Goal: Information Seeking & Learning: Learn about a topic

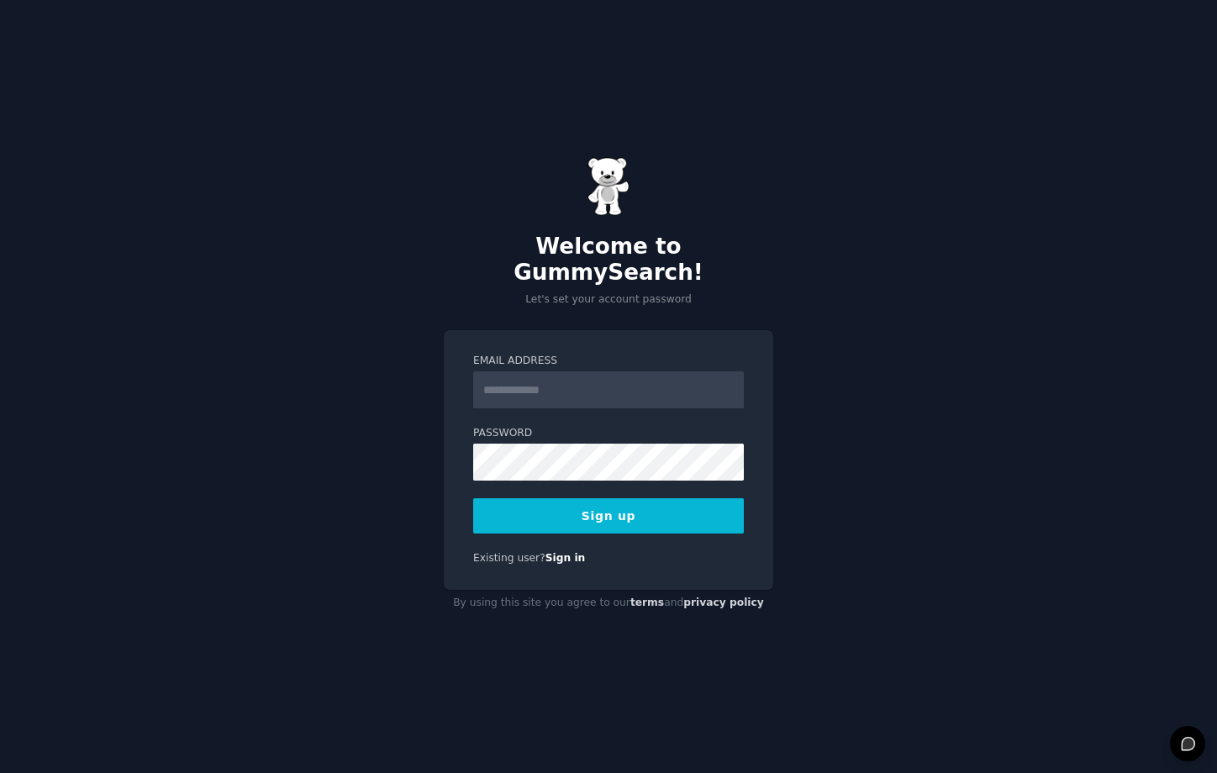
click at [604, 377] on input "Email Address" at bounding box center [608, 390] width 271 height 37
click at [477, 268] on h2 "Welcome to GummySearch!" at bounding box center [609, 260] width 330 height 53
click at [551, 373] on input "Email Address" at bounding box center [608, 390] width 271 height 37
type input "**********"
click at [640, 509] on button "Sign up" at bounding box center [608, 515] width 271 height 35
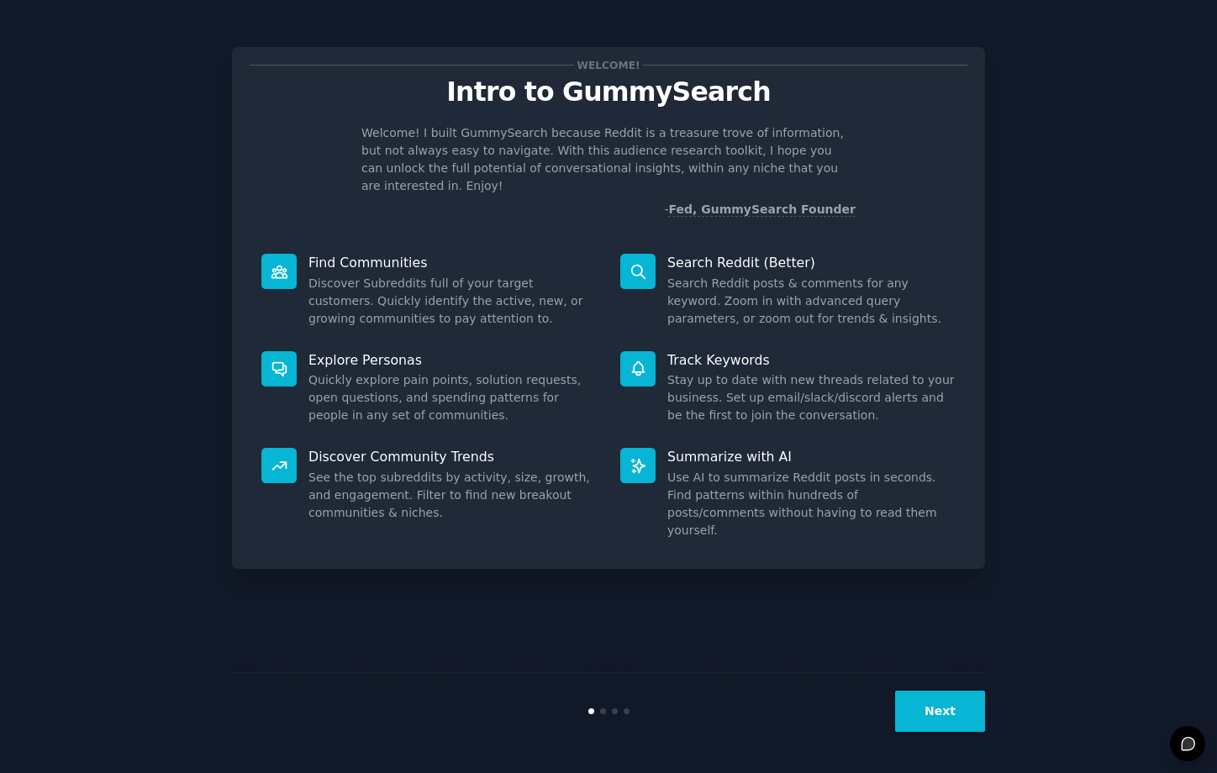
click at [946, 709] on button "Next" at bounding box center [940, 711] width 90 height 41
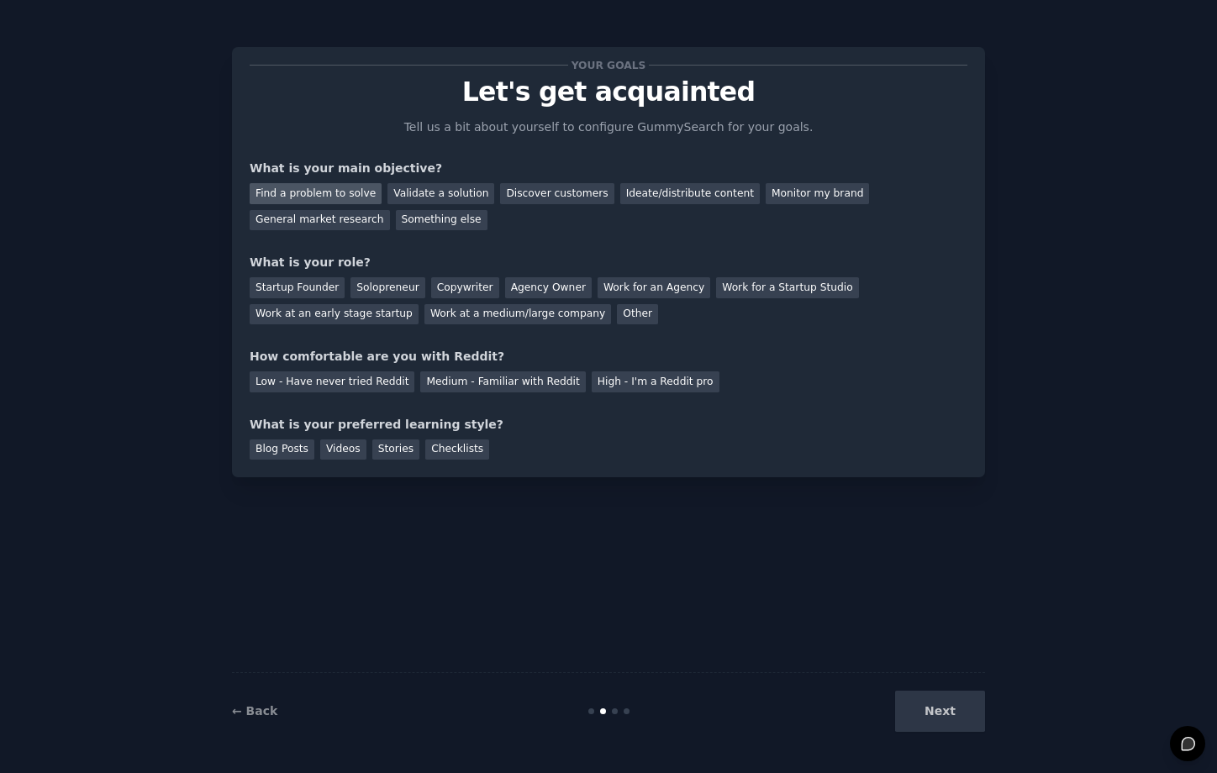
click at [340, 193] on div "Find a problem to solve" at bounding box center [316, 193] width 132 height 21
click at [319, 293] on div "Startup Founder" at bounding box center [297, 287] width 95 height 21
click at [444, 380] on div "Medium - Familiar with Reddit" at bounding box center [502, 382] width 165 height 21
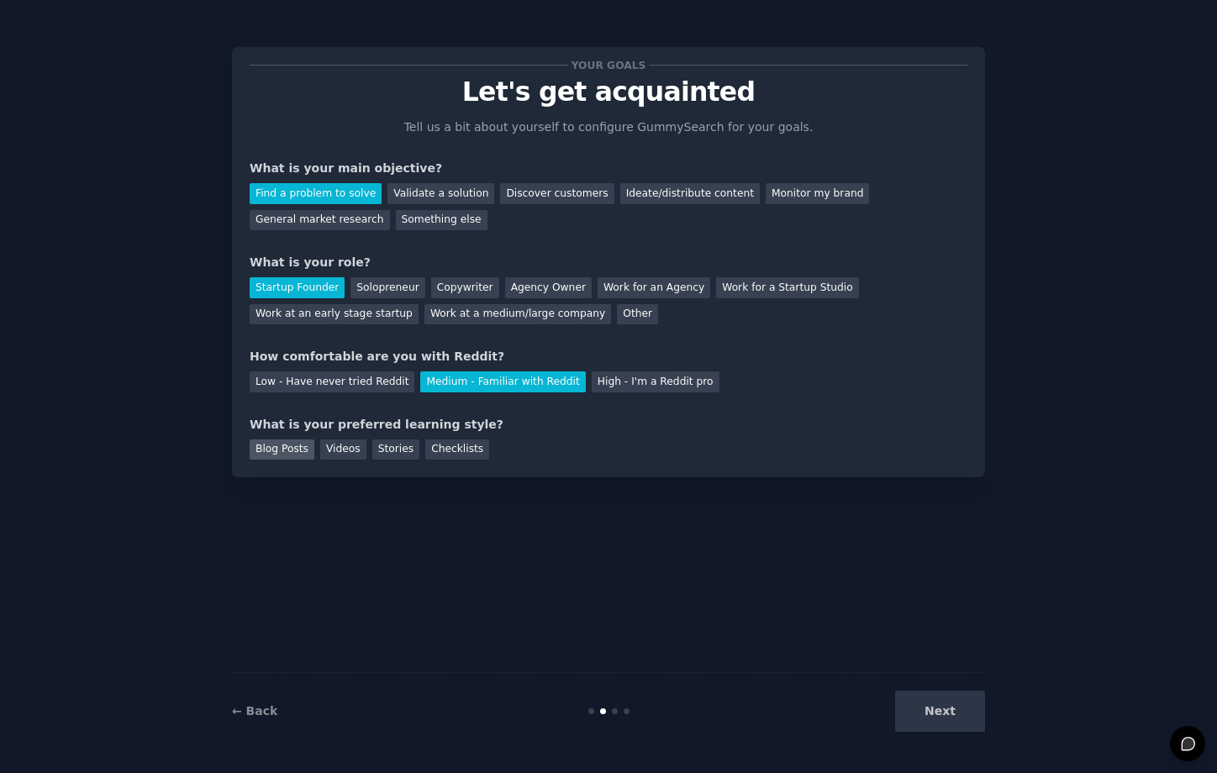
click at [287, 446] on div "Blog Posts" at bounding box center [282, 450] width 65 height 21
click at [927, 702] on button "Next" at bounding box center [940, 711] width 90 height 41
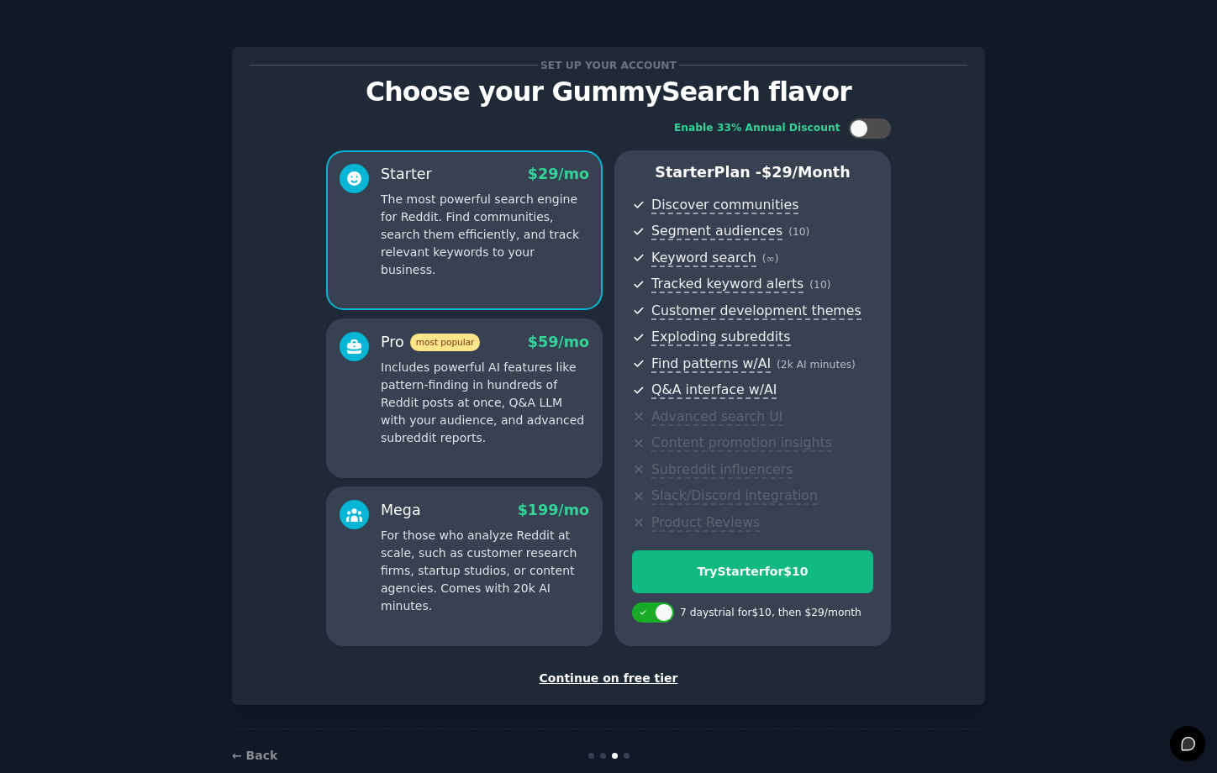
click at [621, 678] on div "Continue on free tier" at bounding box center [609, 679] width 718 height 18
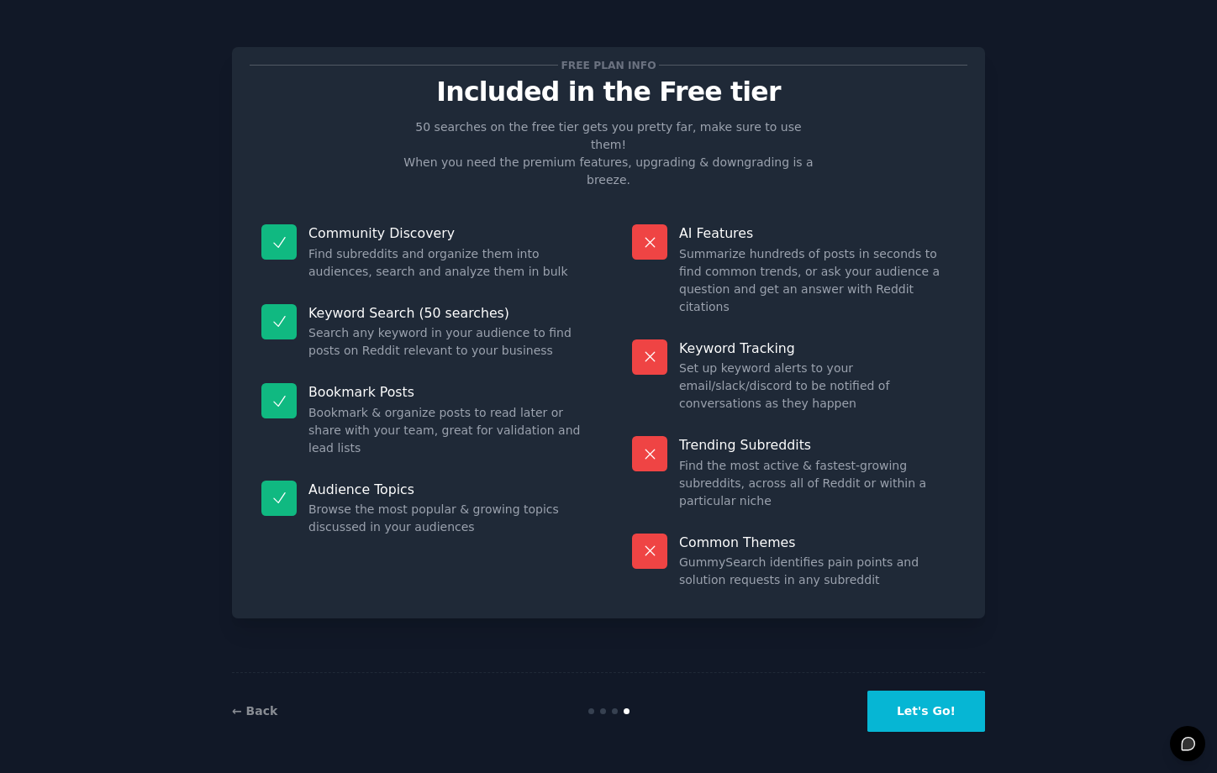
click at [927, 700] on button "Let's Go!" at bounding box center [926, 711] width 118 height 41
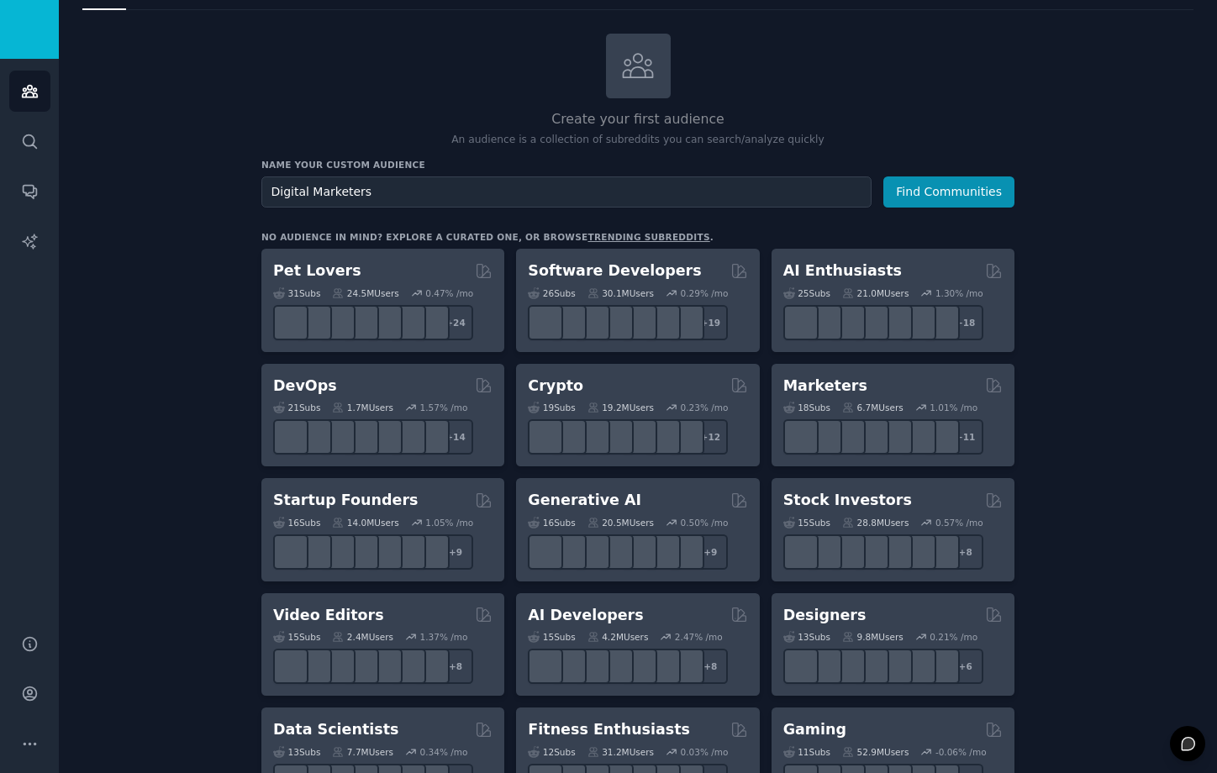
scroll to position [76, 0]
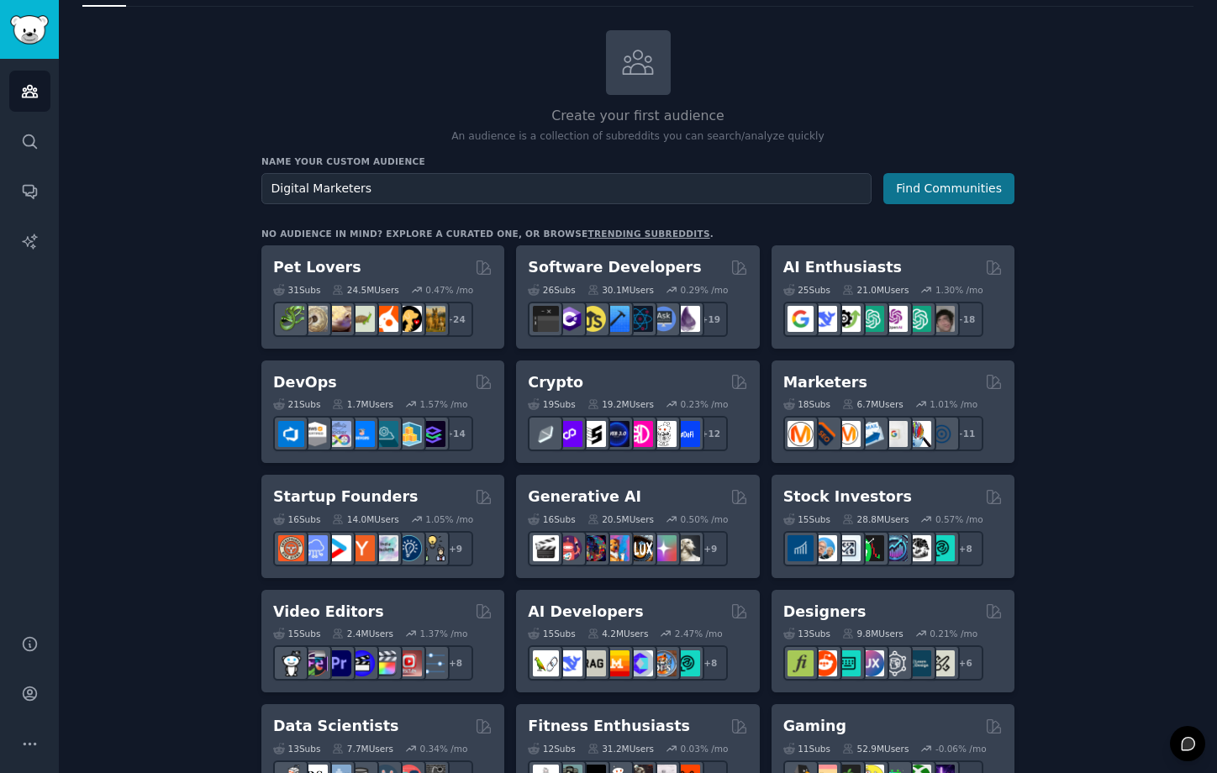
type input "Digital Marketers"
click at [952, 191] on button "Find Communities" at bounding box center [948, 188] width 131 height 31
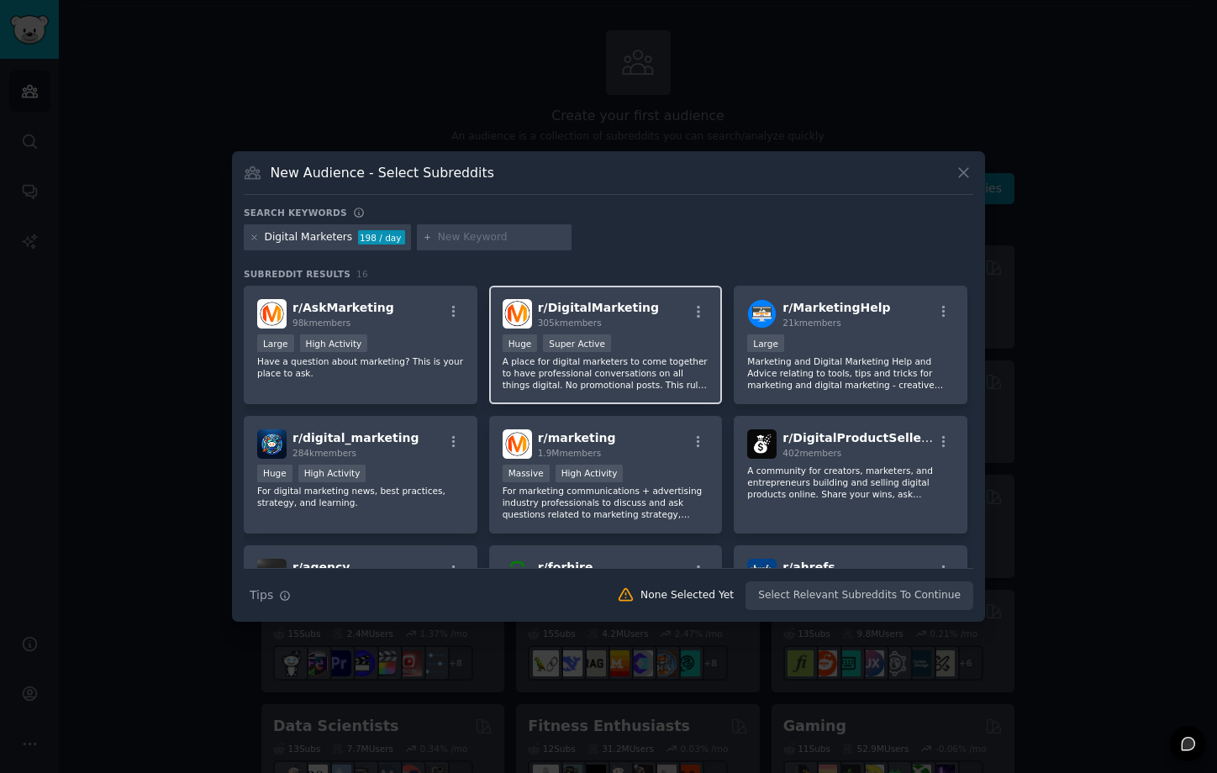
click at [545, 374] on p "A place for digital marketers to come together to have professional conversatio…" at bounding box center [606, 373] width 207 height 35
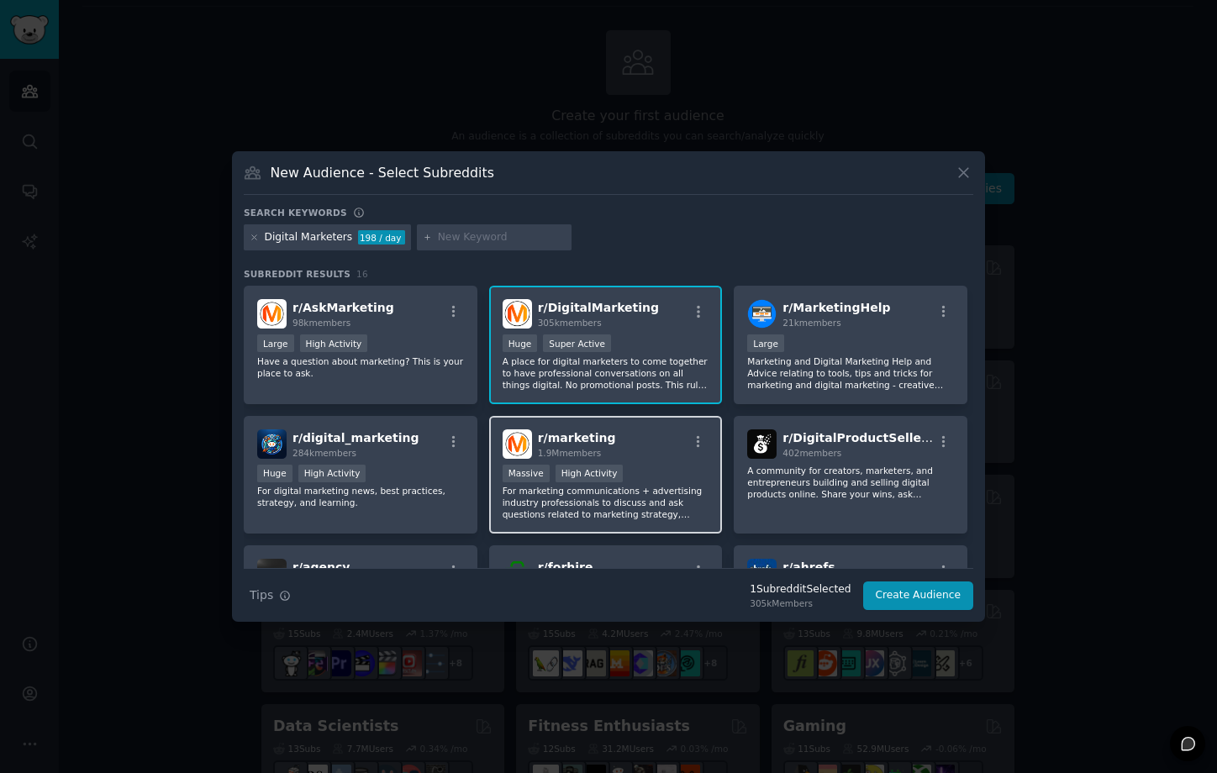
click at [567, 510] on p "For marketing communications + advertising industry professionals to discuss an…" at bounding box center [606, 502] width 207 height 35
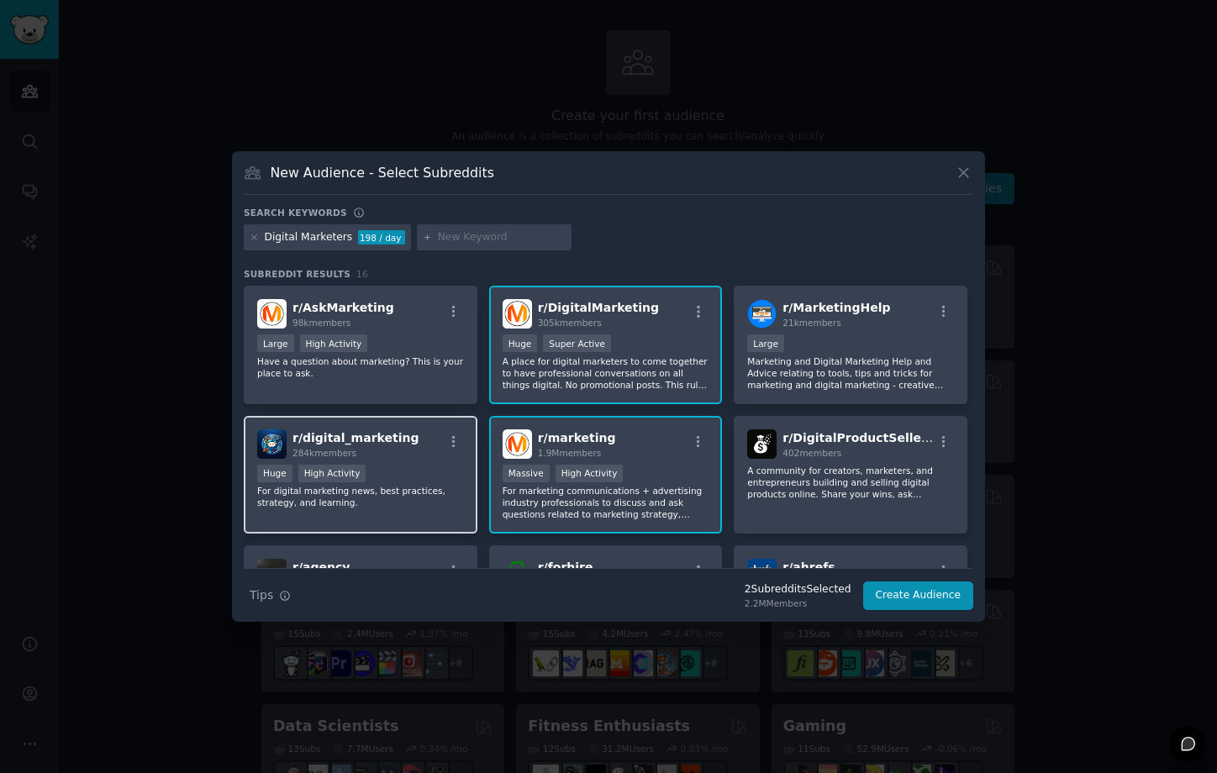
click at [375, 461] on div "r/ digital_marketing 284k members Huge High Activity For digital marketing news…" at bounding box center [361, 475] width 234 height 119
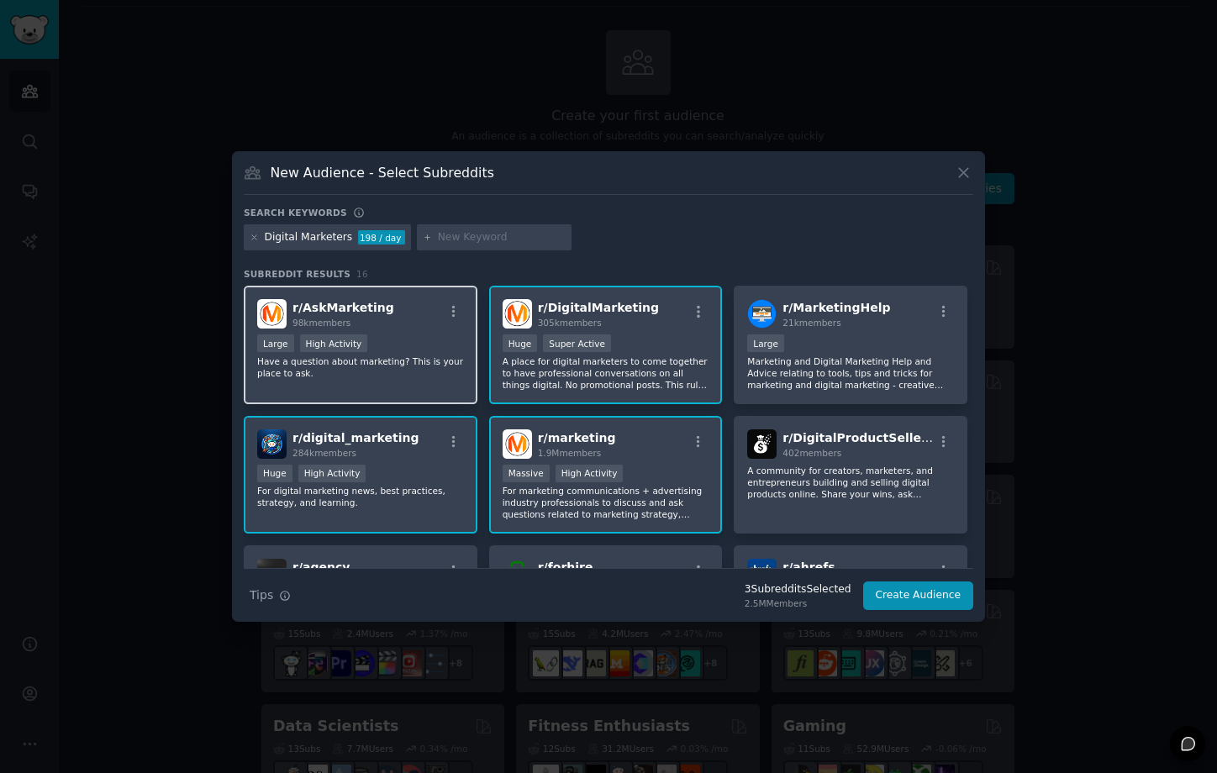
click at [375, 361] on p "Have a question about marketing? This is your place to ask." at bounding box center [360, 368] width 207 height 24
click at [912, 598] on button "Create Audience" at bounding box center [918, 596] width 111 height 29
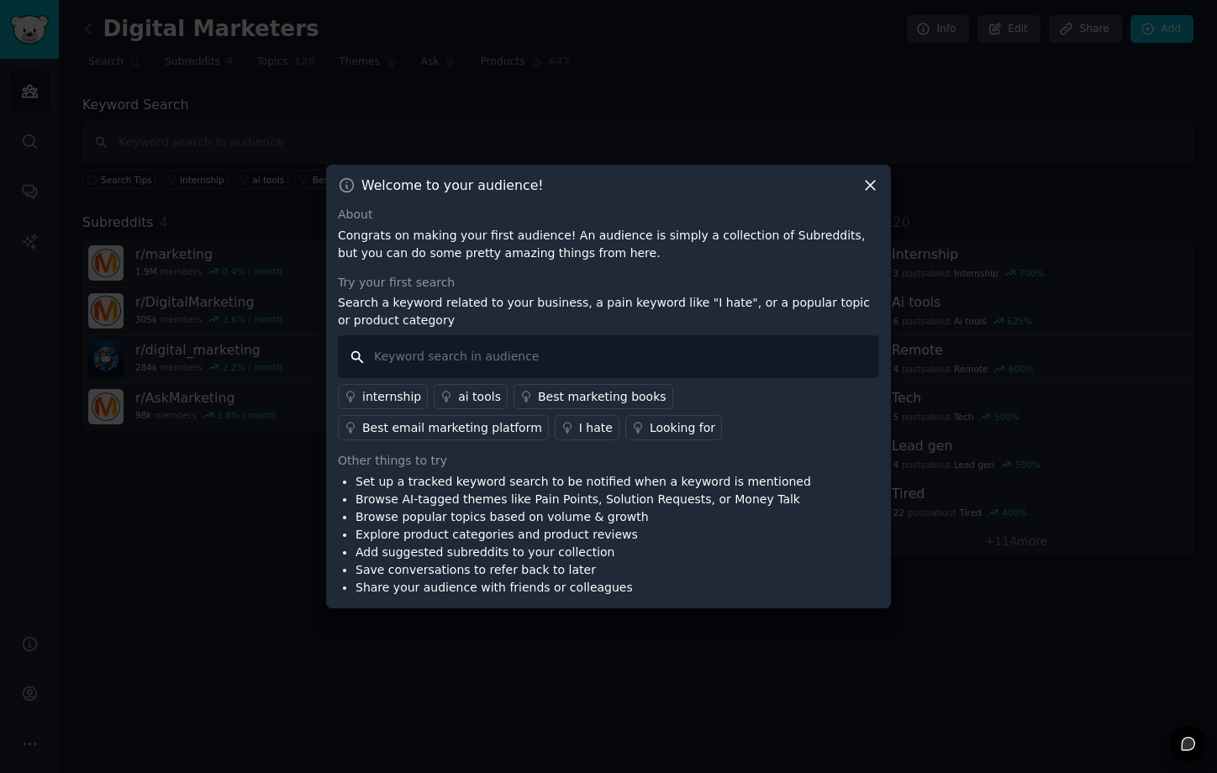
click at [526, 362] on input "text" at bounding box center [608, 356] width 541 height 43
type input "contextual data"
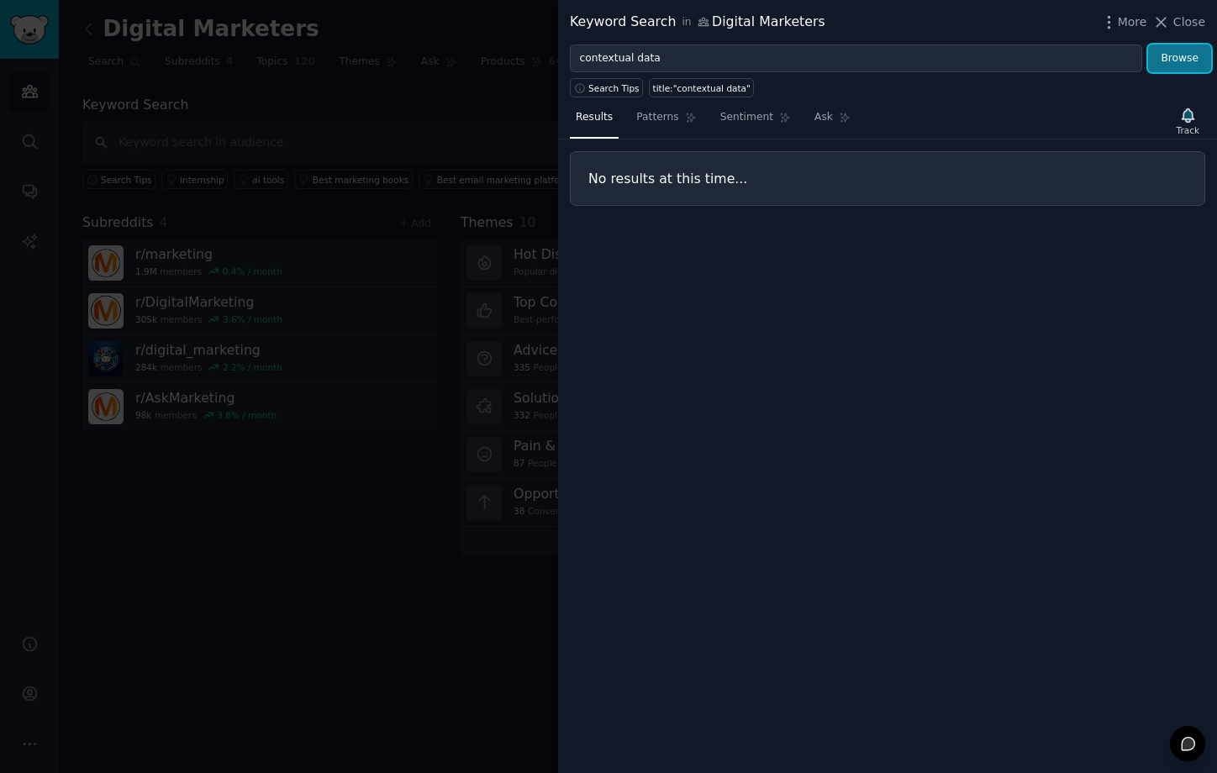
click at [1174, 59] on button "Browse" at bounding box center [1179, 59] width 63 height 29
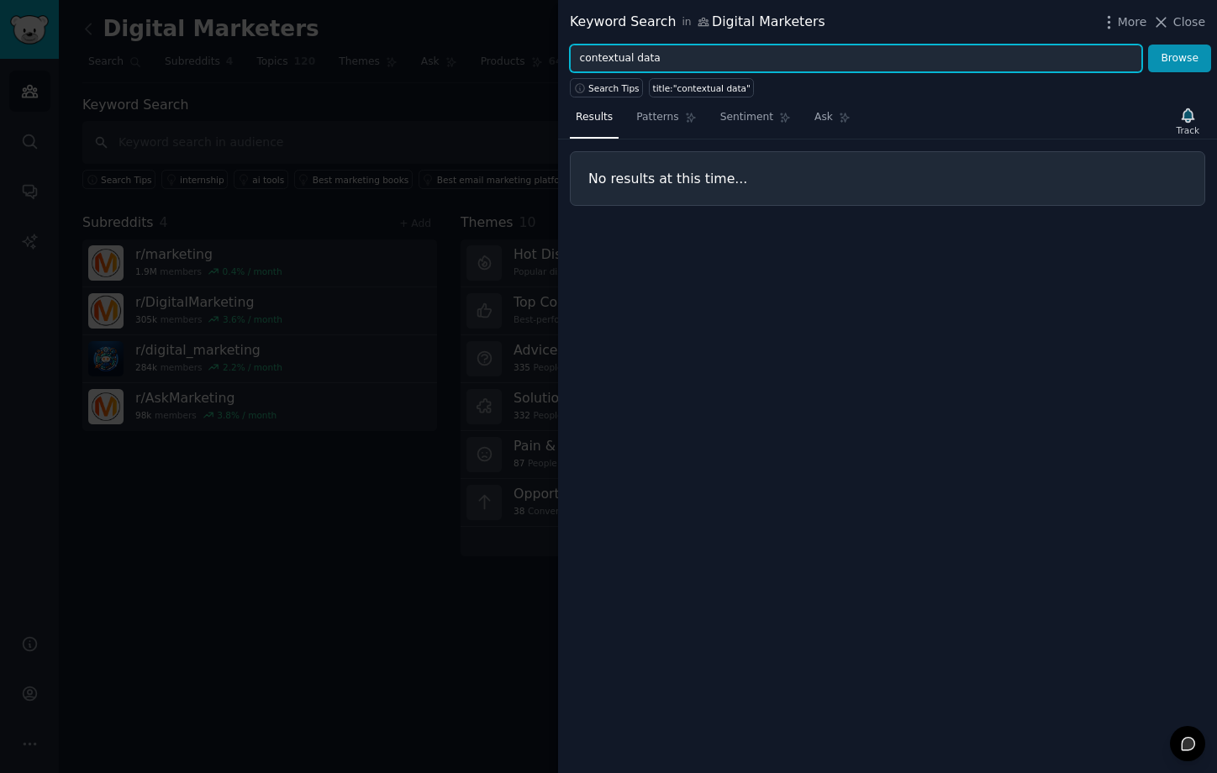
drag, startPoint x: 803, startPoint y: 59, endPoint x: 556, endPoint y: 58, distance: 246.3
click at [556, 58] on div "Keyword Search in Digital Marketers More Close contextual data Browse Search Ti…" at bounding box center [608, 386] width 1217 height 773
type input "data fragmentation"
click at [1148, 45] on button "Browse" at bounding box center [1179, 59] width 63 height 29
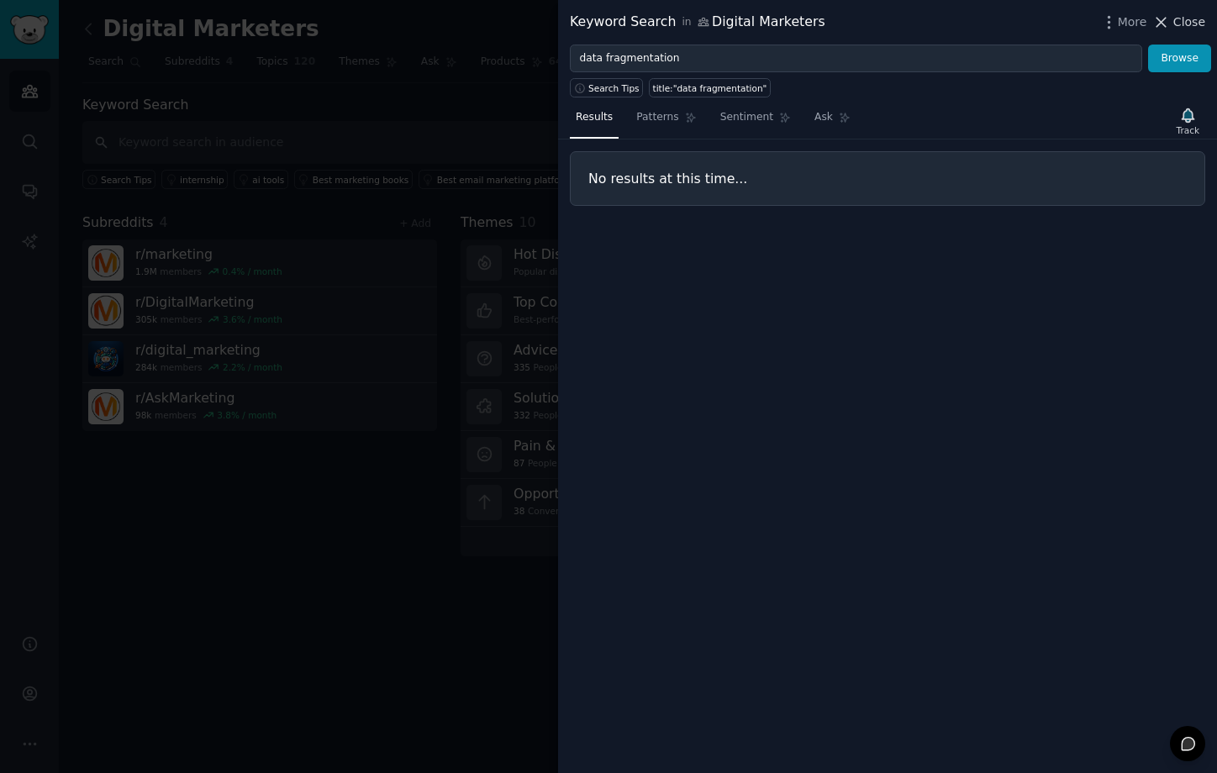
click at [1175, 22] on span "Close" at bounding box center [1189, 22] width 32 height 18
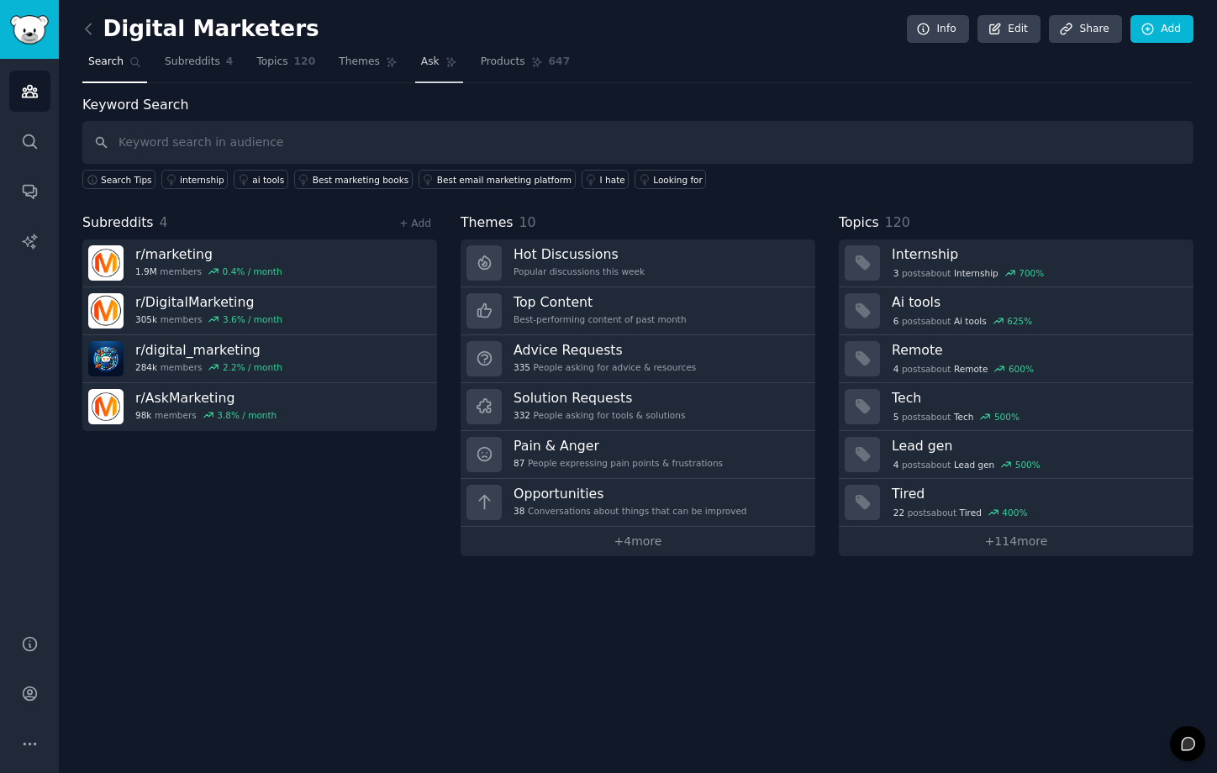
click at [421, 59] on span "Ask" at bounding box center [430, 62] width 18 height 15
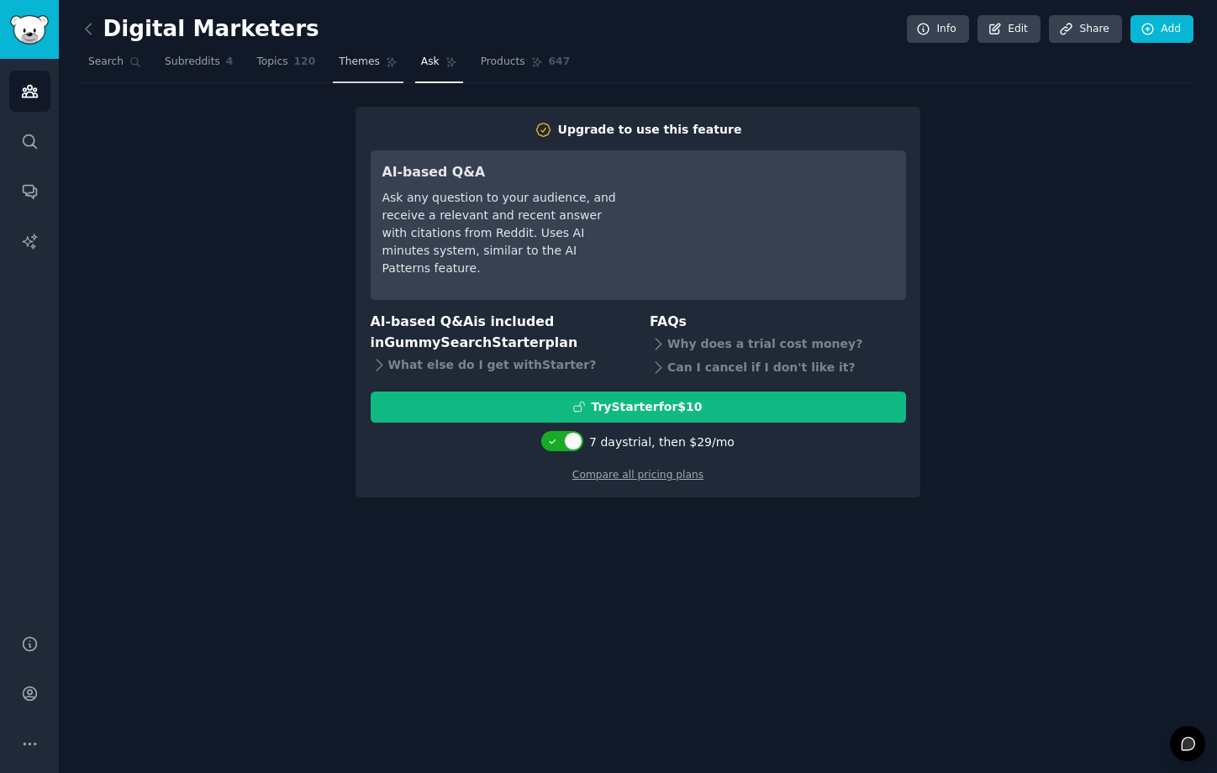
click at [395, 61] on link "Themes" at bounding box center [368, 66] width 71 height 34
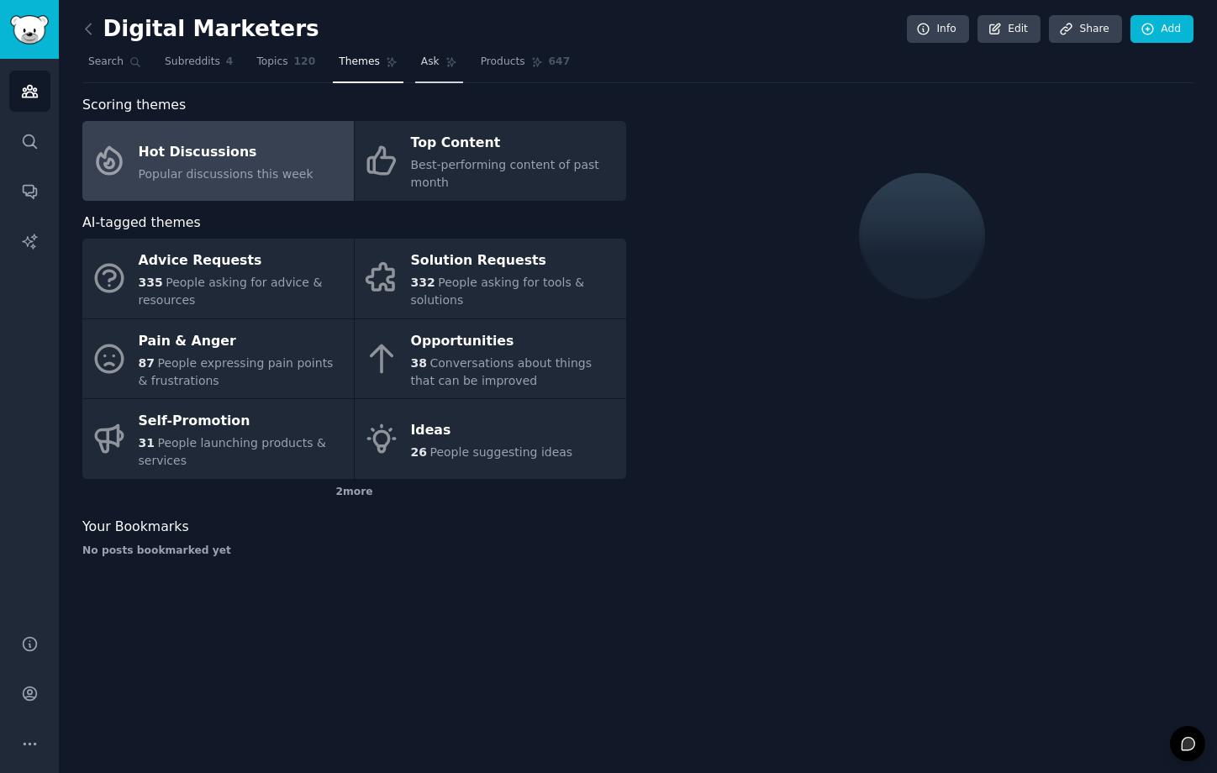
click at [430, 51] on link "Ask" at bounding box center [439, 66] width 48 height 34
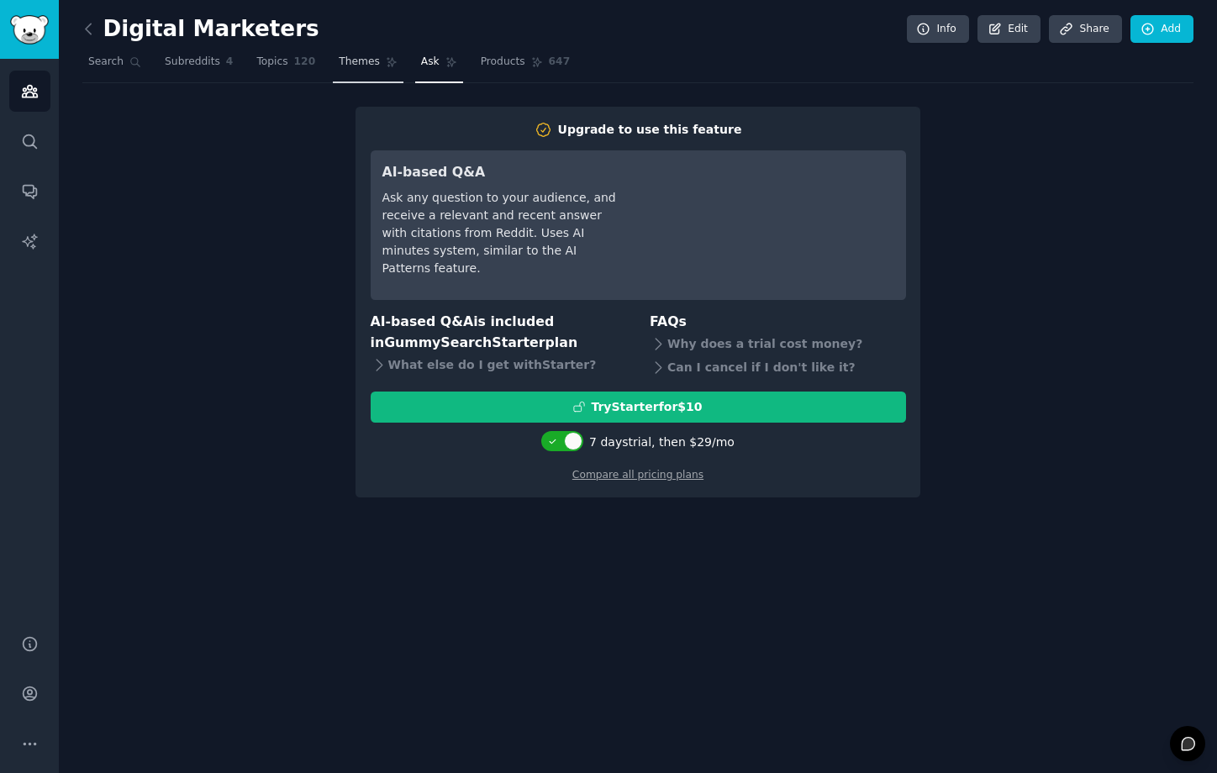
click at [386, 62] on icon at bounding box center [392, 62] width 12 height 12
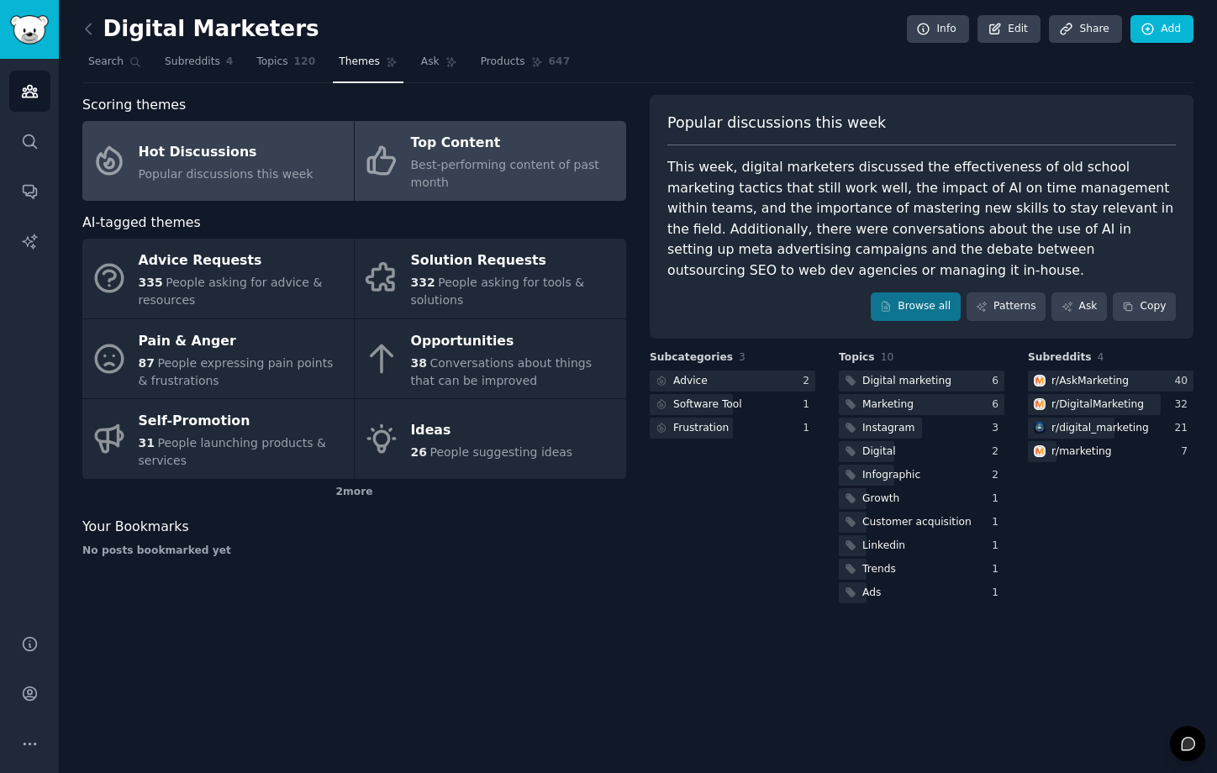
click at [429, 174] on div "Best-performing content of past month" at bounding box center [514, 173] width 207 height 35
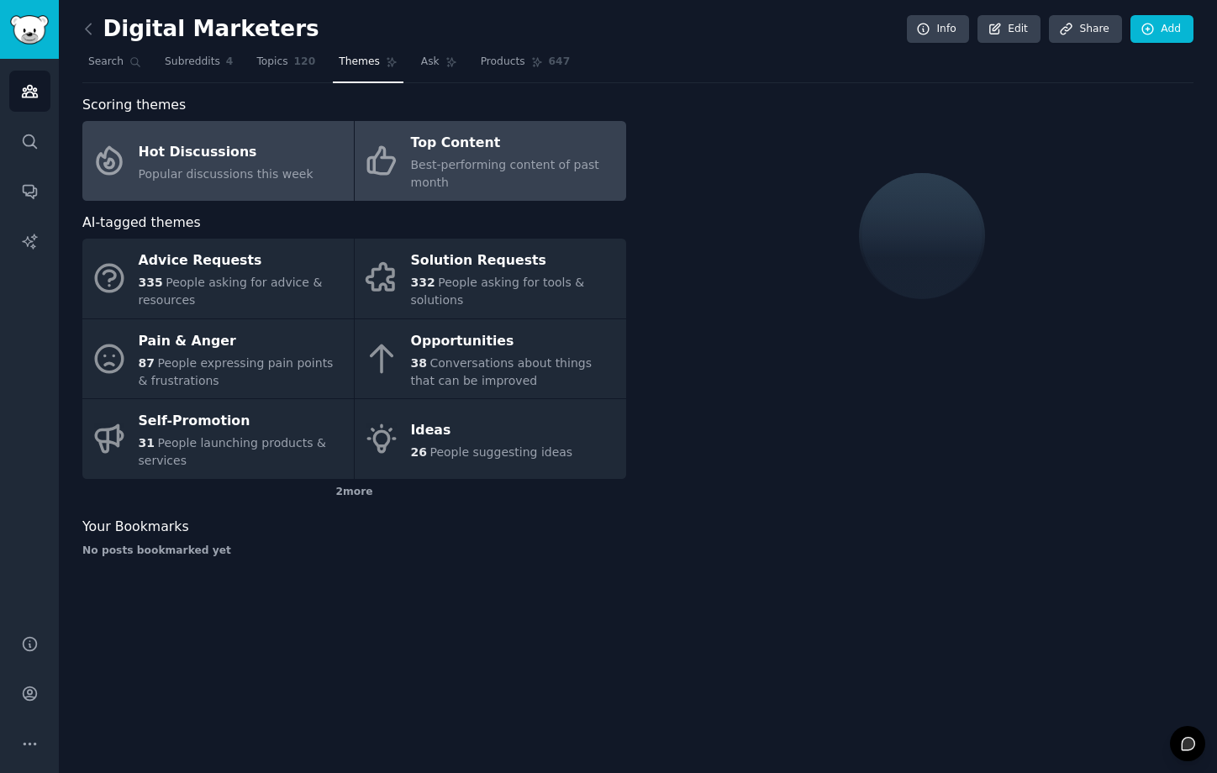
click at [294, 160] on div "Hot Discussions" at bounding box center [226, 152] width 175 height 27
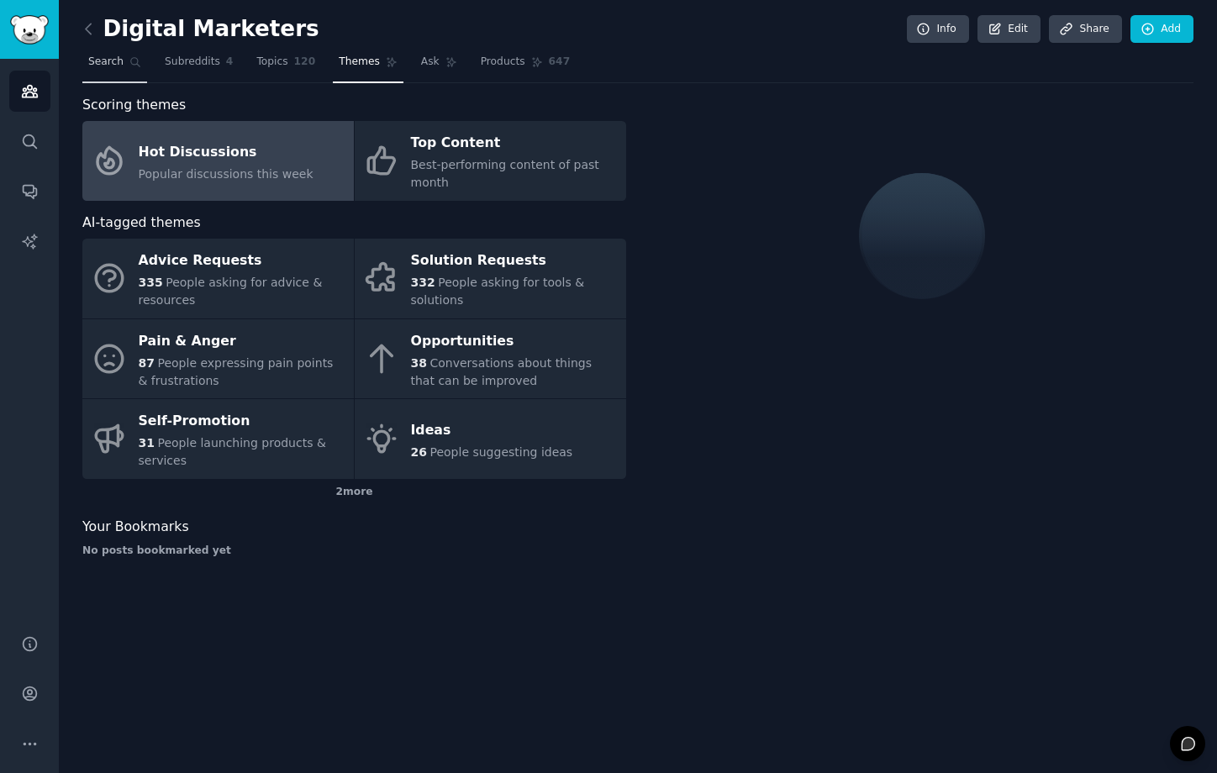
click at [104, 65] on span "Search" at bounding box center [105, 62] width 35 height 15
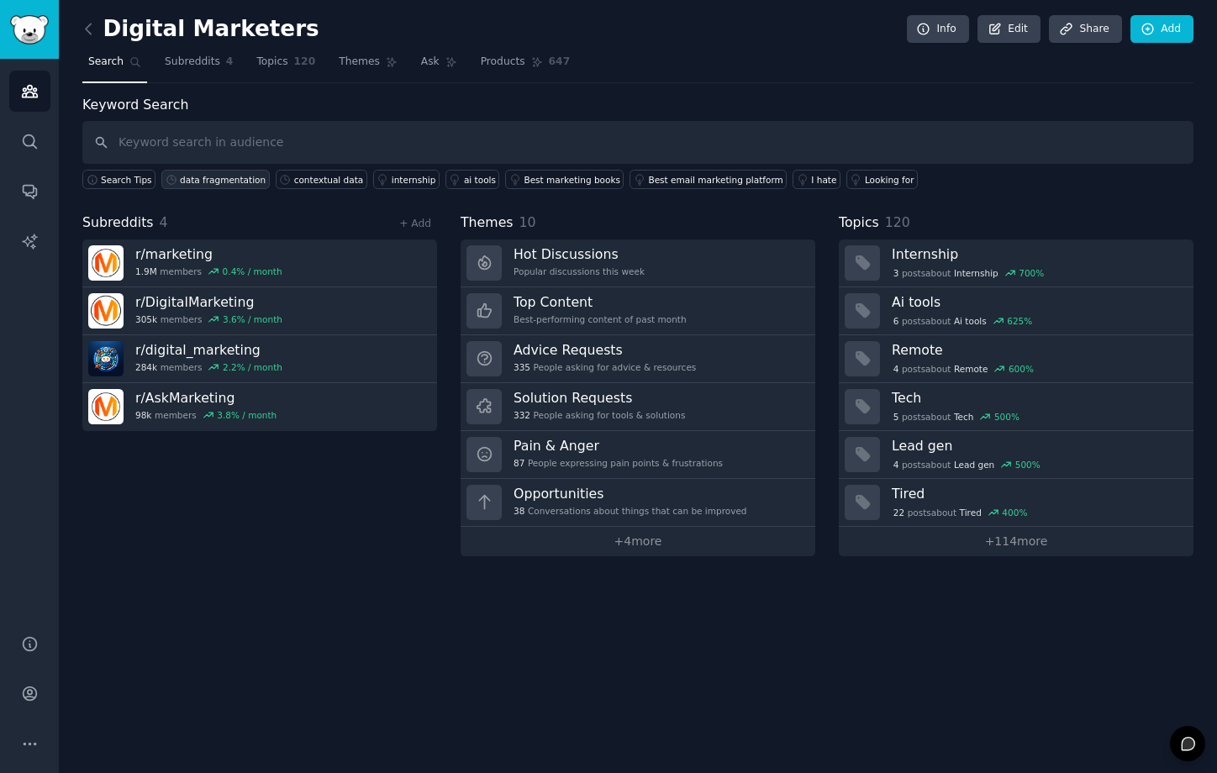
click at [210, 187] on link "data fragmentation" at bounding box center [215, 179] width 108 height 19
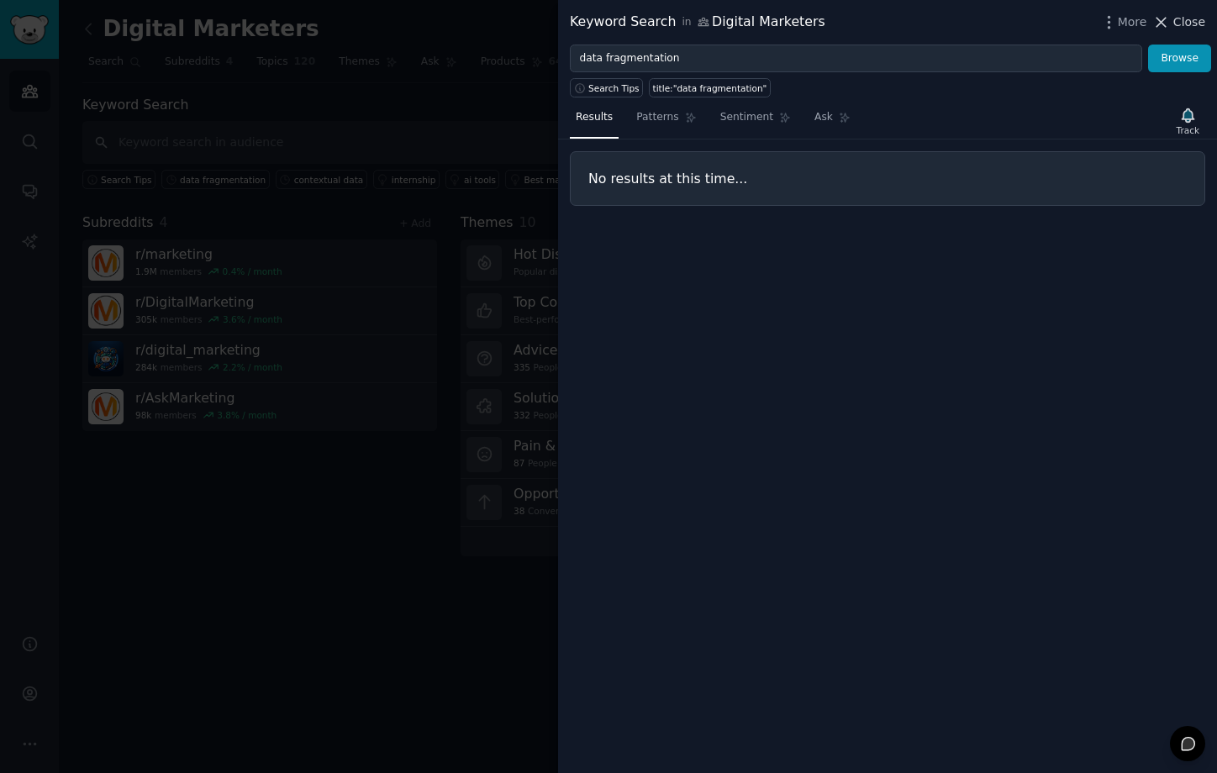
click at [1192, 17] on span "Close" at bounding box center [1189, 22] width 32 height 18
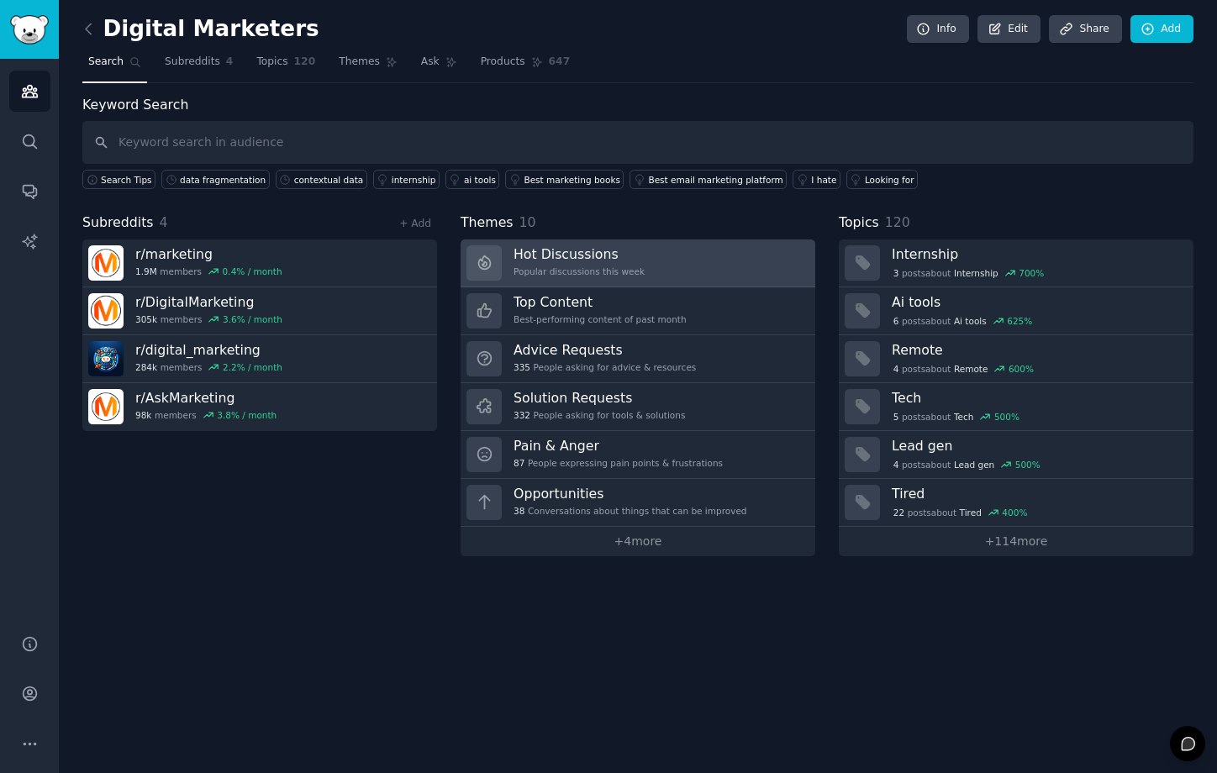
click at [668, 267] on link "Hot Discussions Popular discussions this week" at bounding box center [638, 264] width 355 height 48
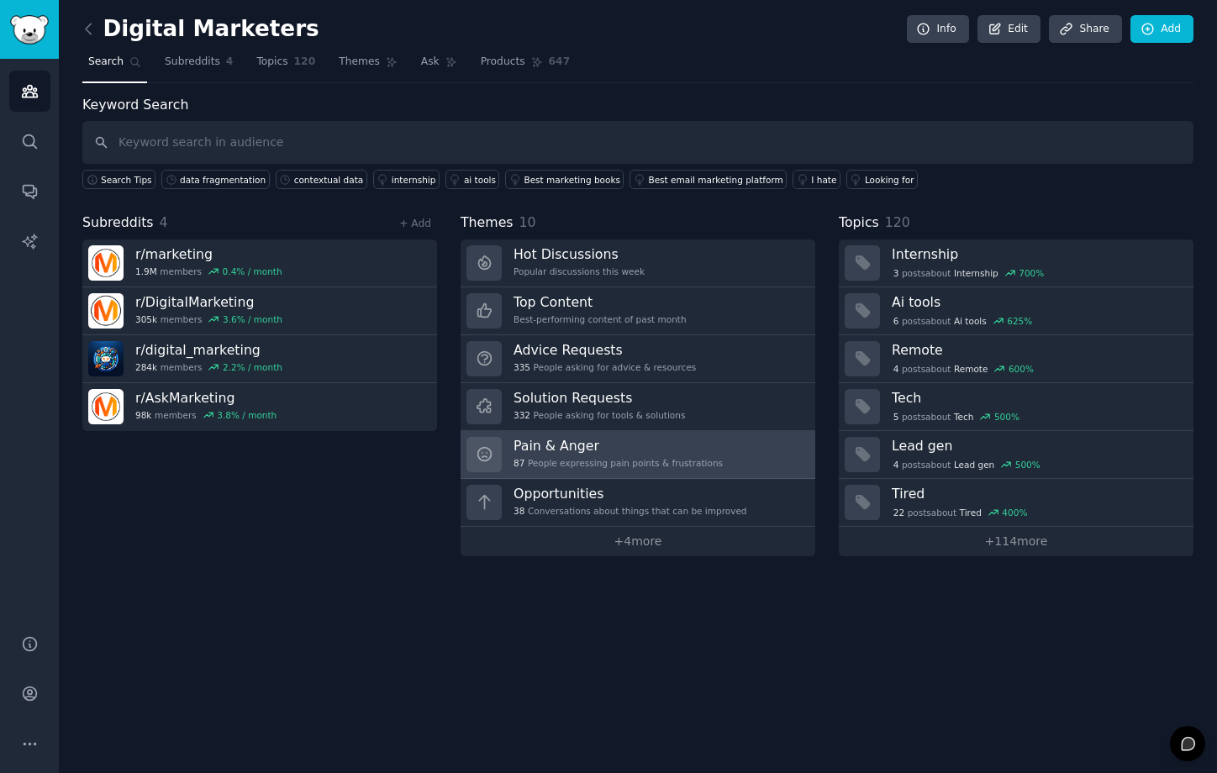
click at [572, 451] on h3 "Pain & Anger" at bounding box center [618, 446] width 209 height 18
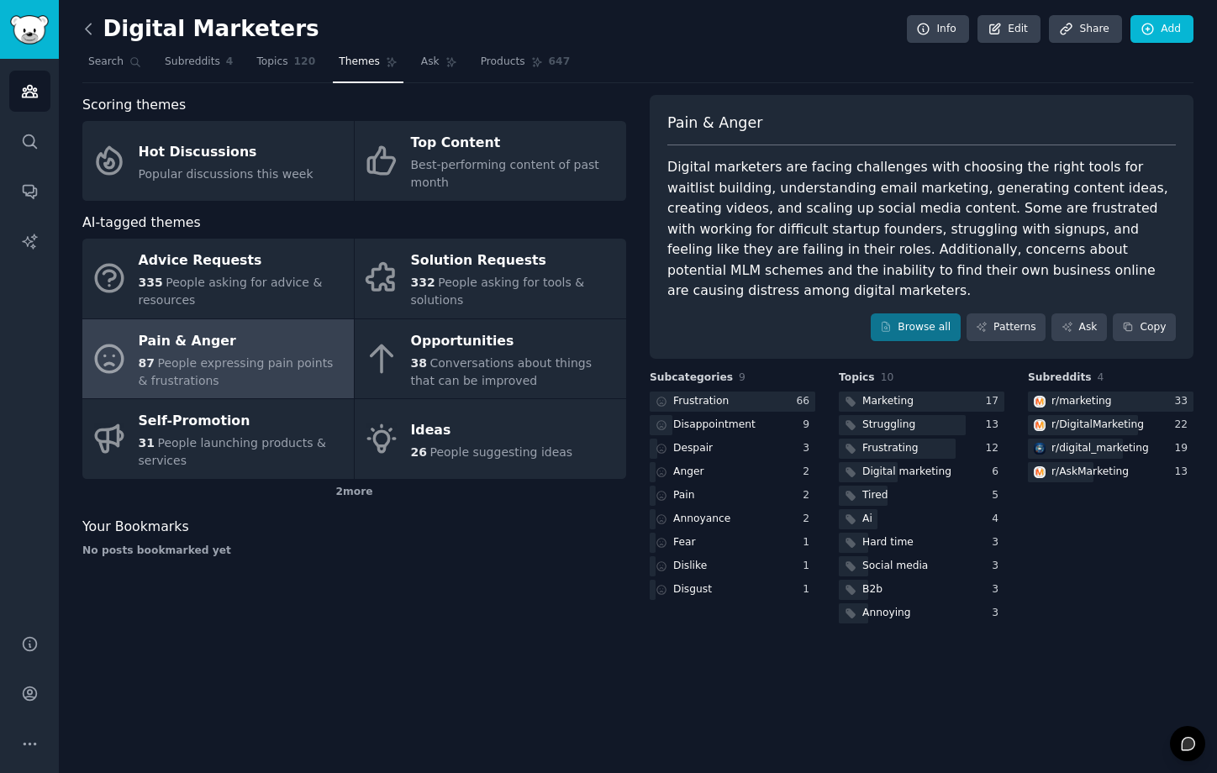
click at [92, 36] on icon at bounding box center [89, 29] width 18 height 18
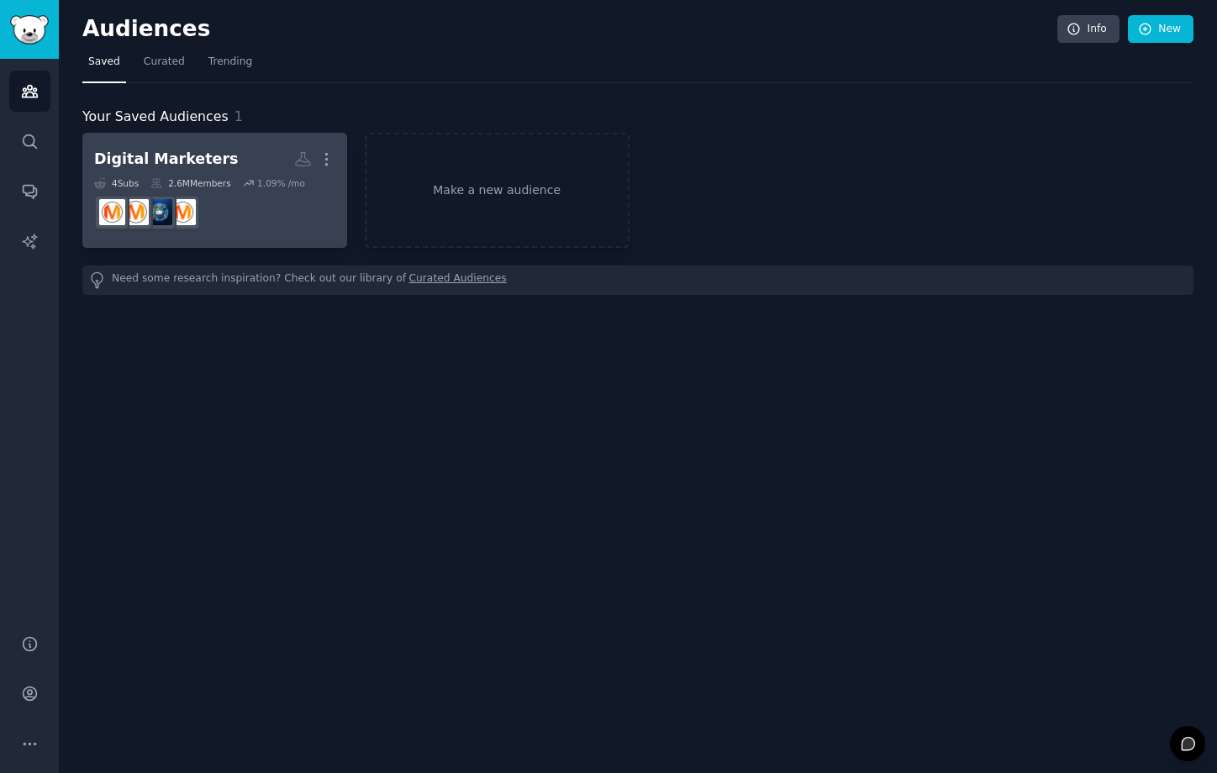
click at [227, 181] on div "2.6M Members" at bounding box center [190, 183] width 80 height 12
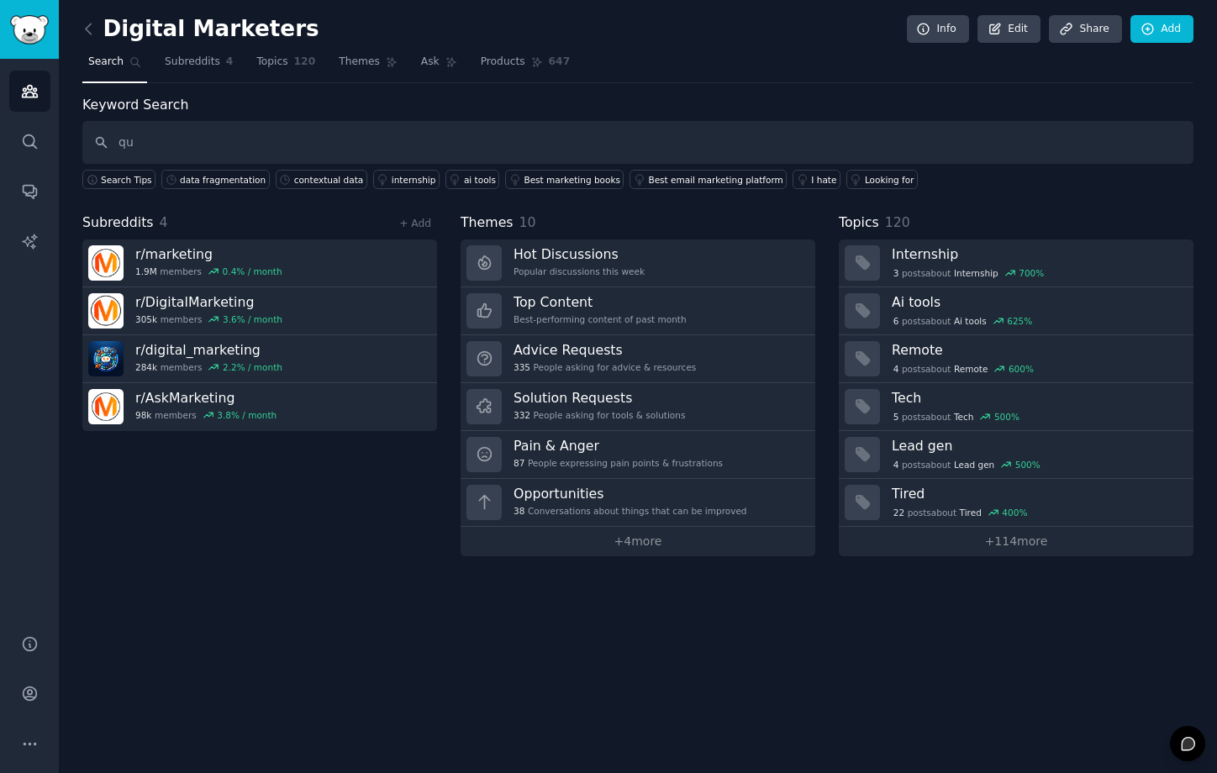
type input "q"
type input "lead qualification"
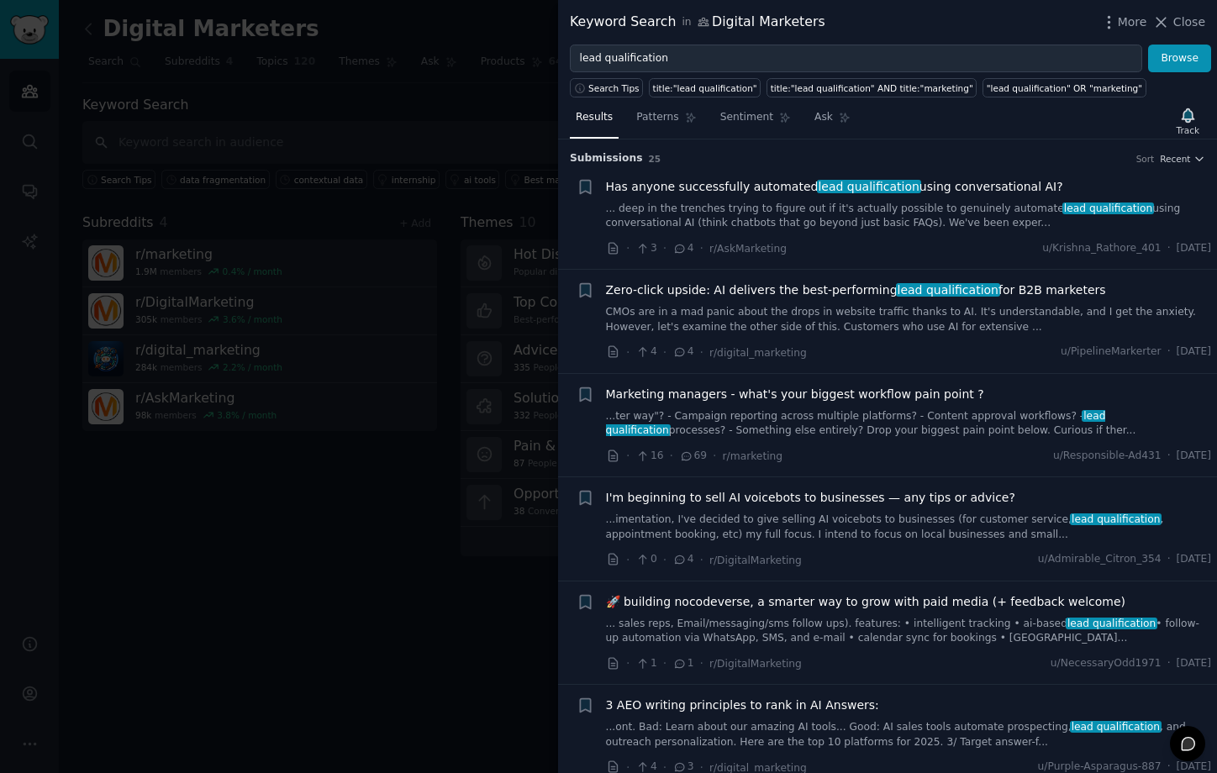
click at [709, 188] on span "Has anyone successfully automated lead qualification using conversational AI?" at bounding box center [834, 187] width 457 height 18
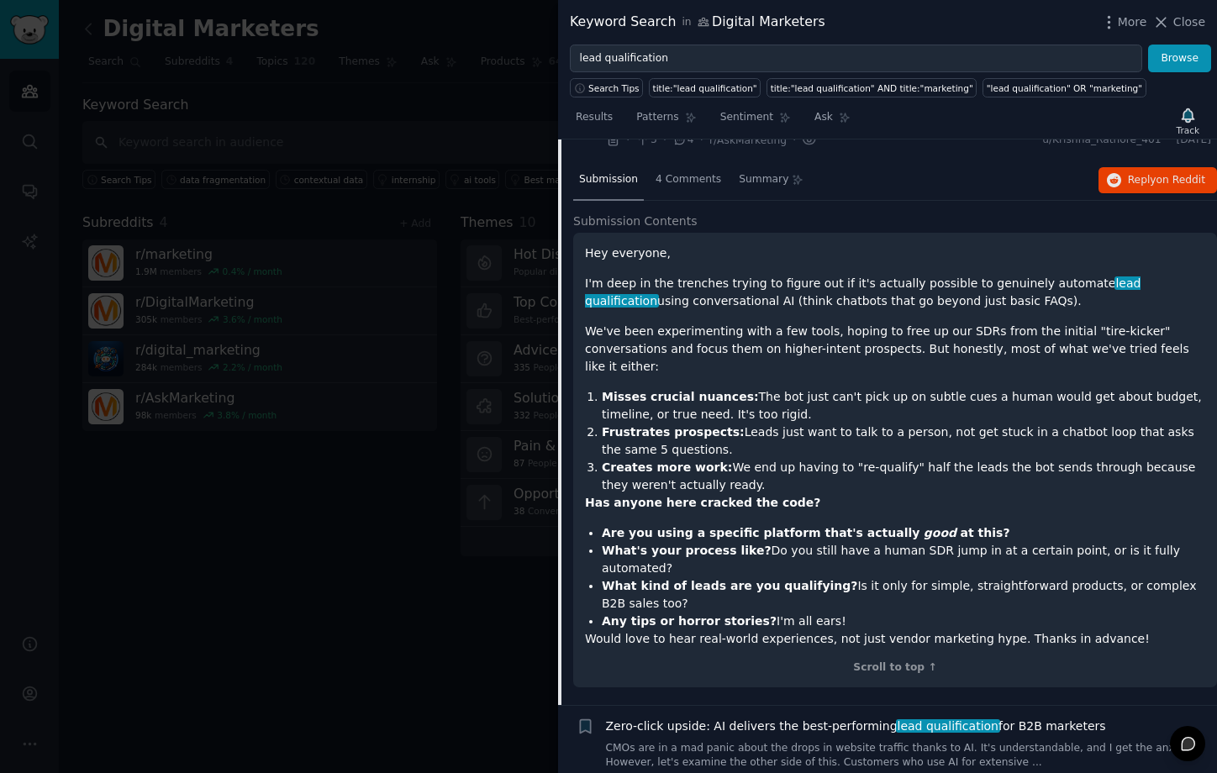
scroll to position [216, 0]
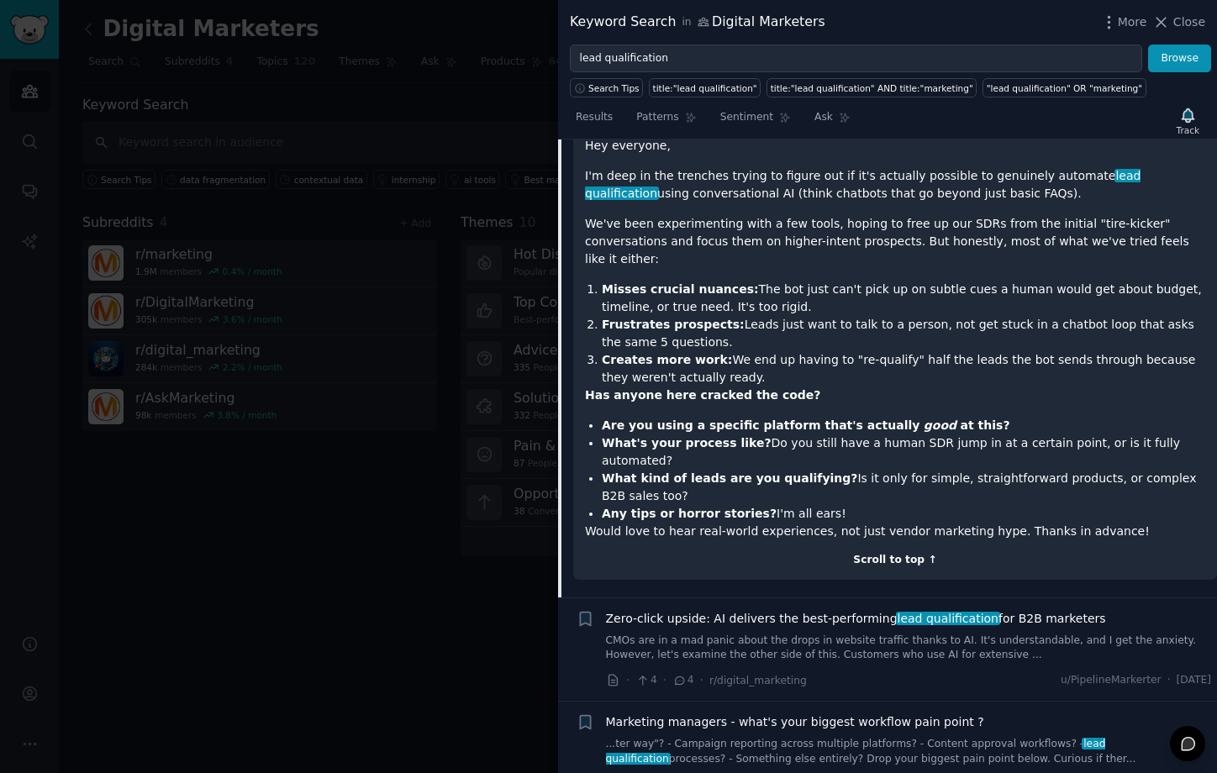
click at [880, 553] on div "Scroll to top ↑" at bounding box center [895, 560] width 620 height 15
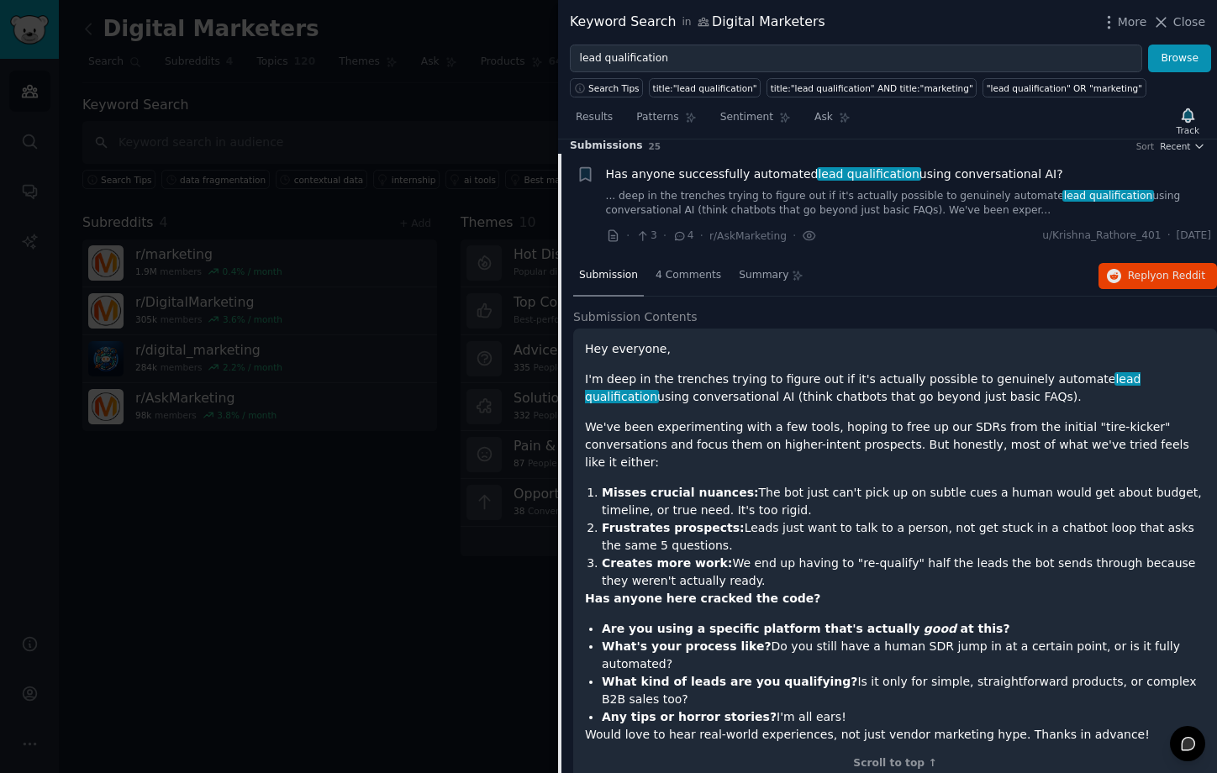
scroll to position [0, 0]
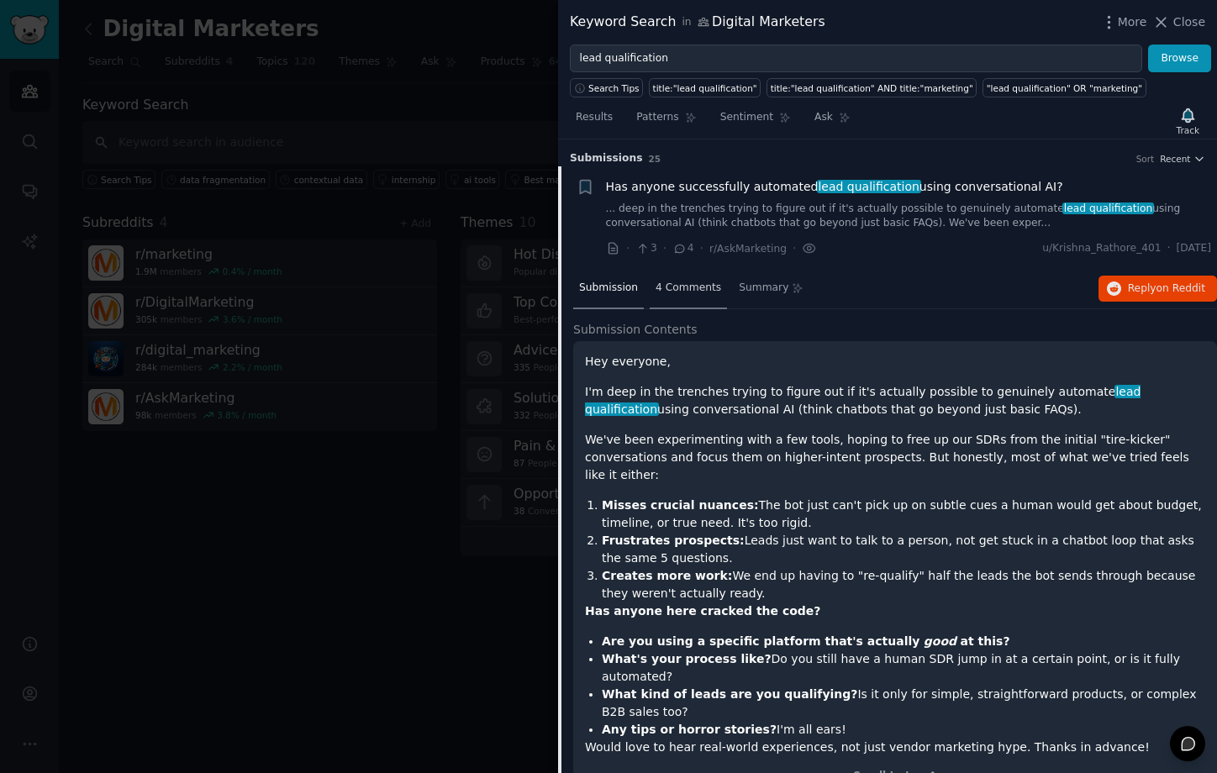
click at [683, 282] on span "4 Comments" at bounding box center [689, 288] width 66 height 15
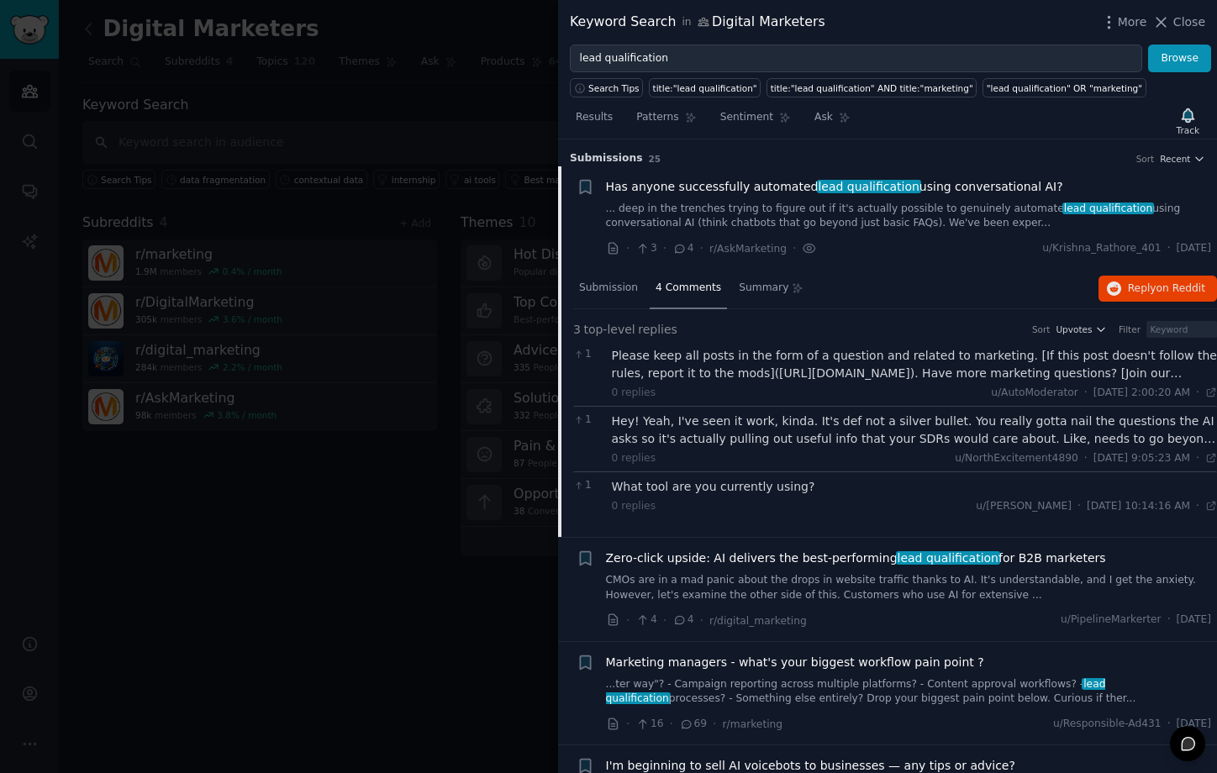
click at [460, 183] on div at bounding box center [608, 386] width 1217 height 773
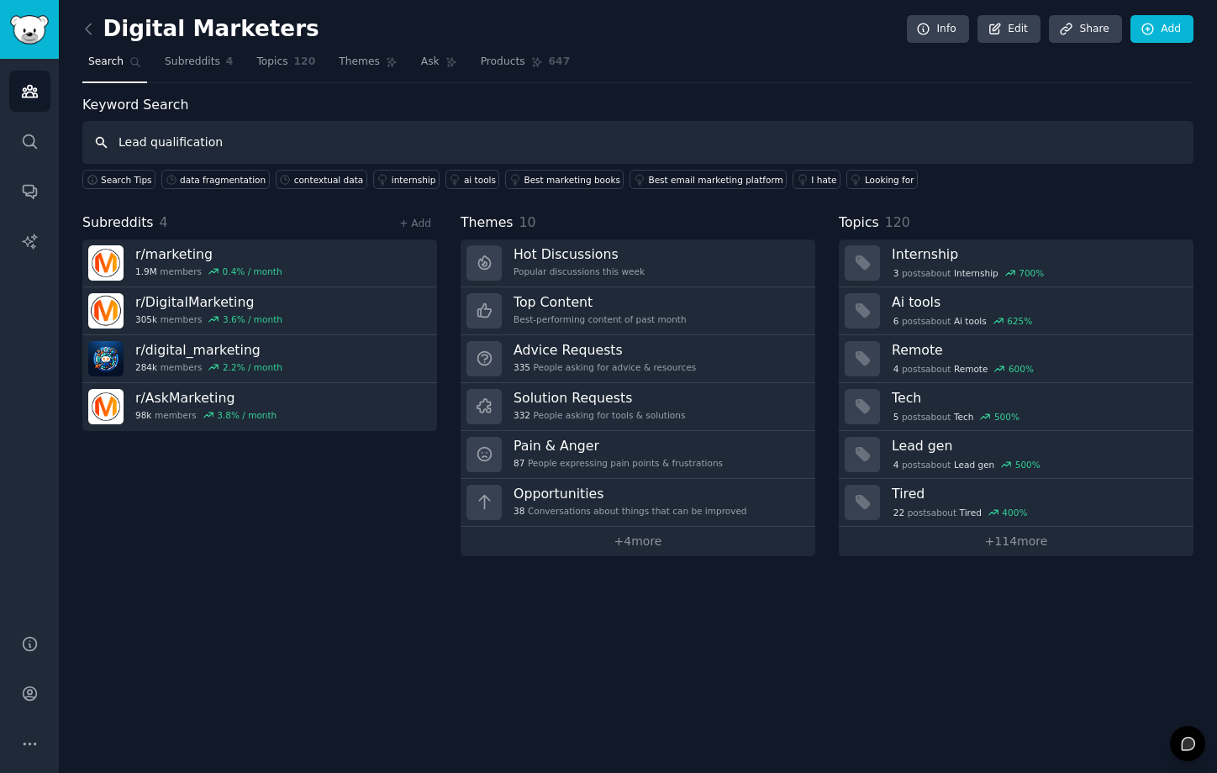
type input "Lead qualification"
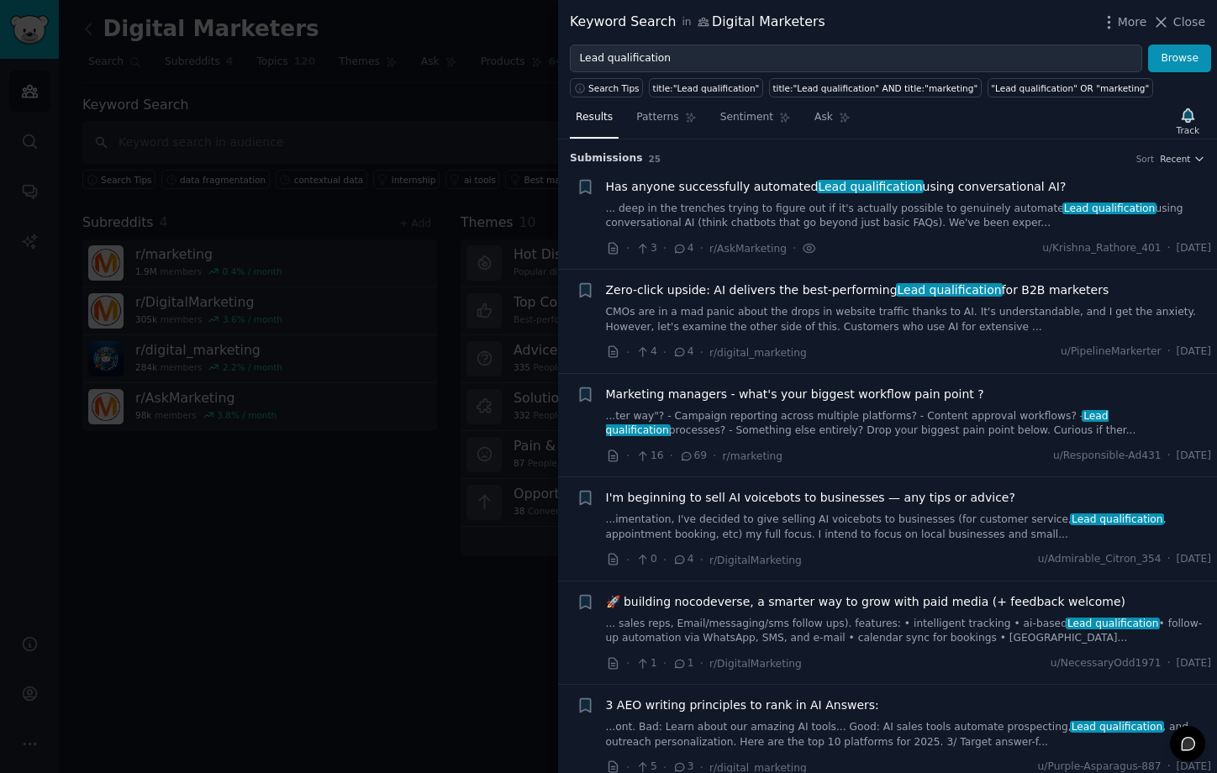
click at [778, 391] on span "Marketing managers - what's your biggest workflow pain point ?" at bounding box center [795, 395] width 378 height 18
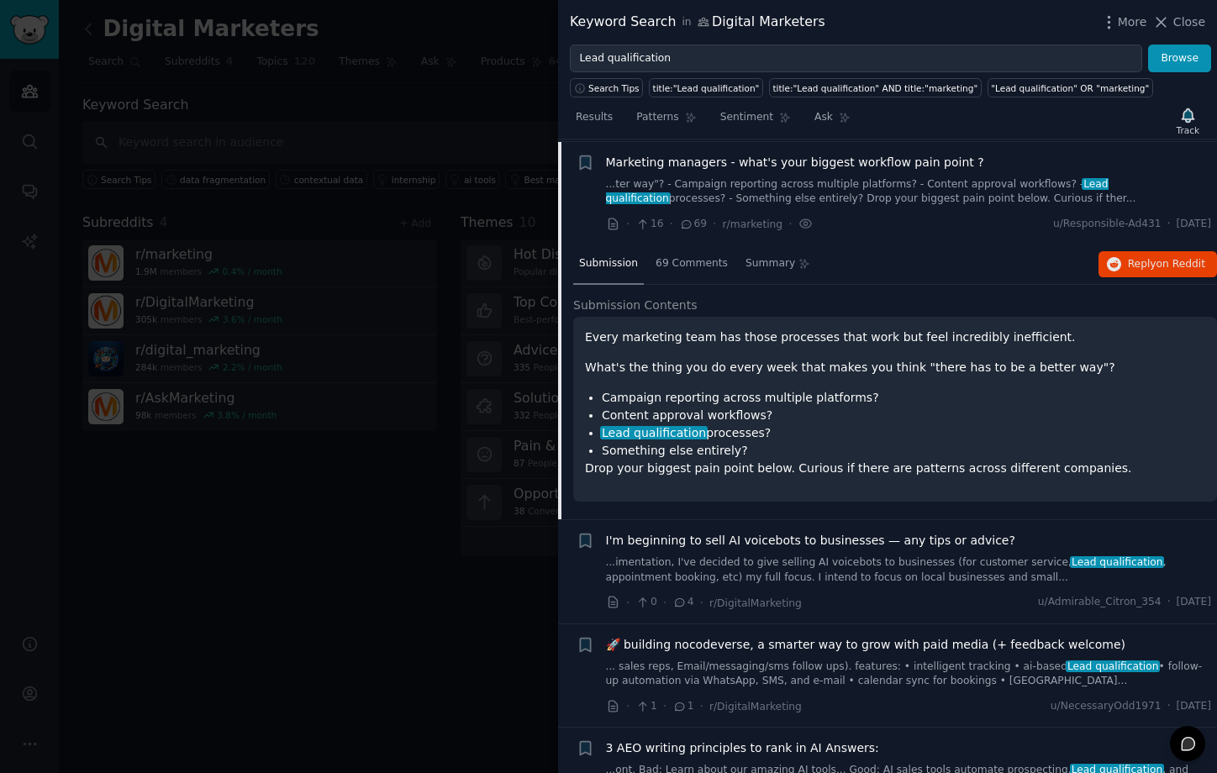
scroll to position [234, 0]
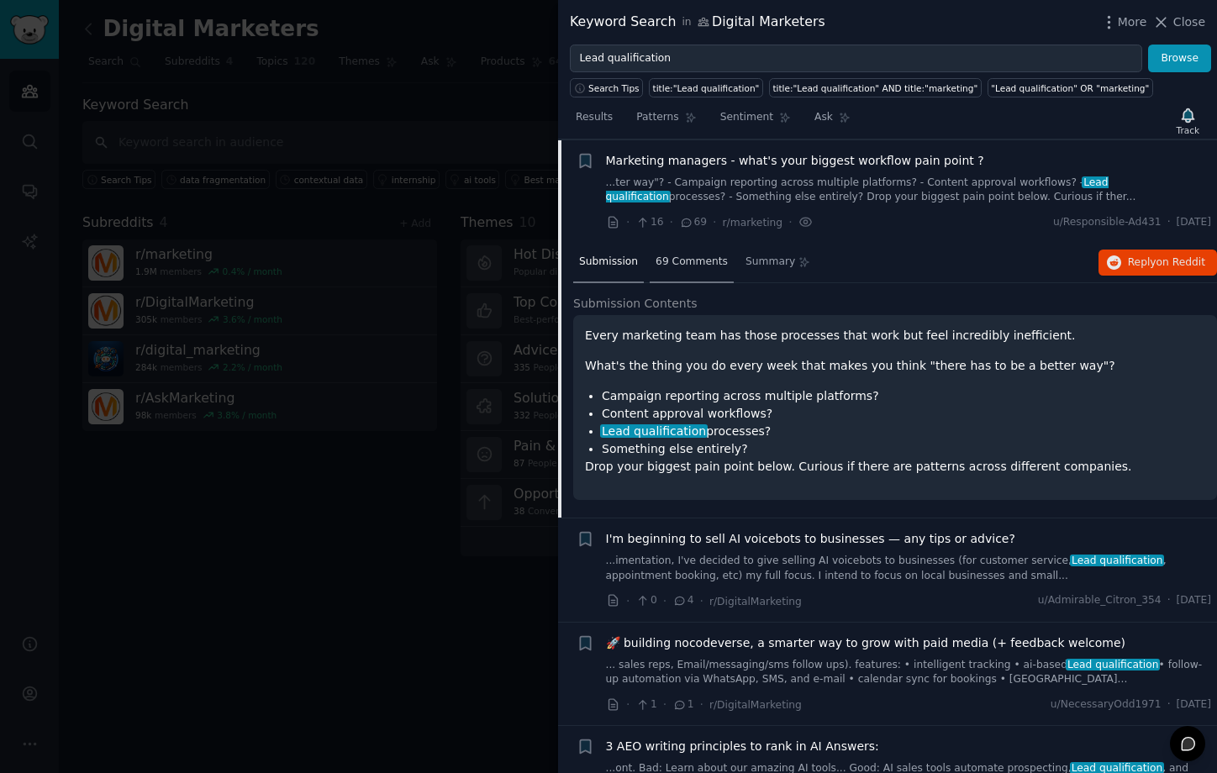
click at [662, 264] on span "69 Comments" at bounding box center [692, 262] width 72 height 15
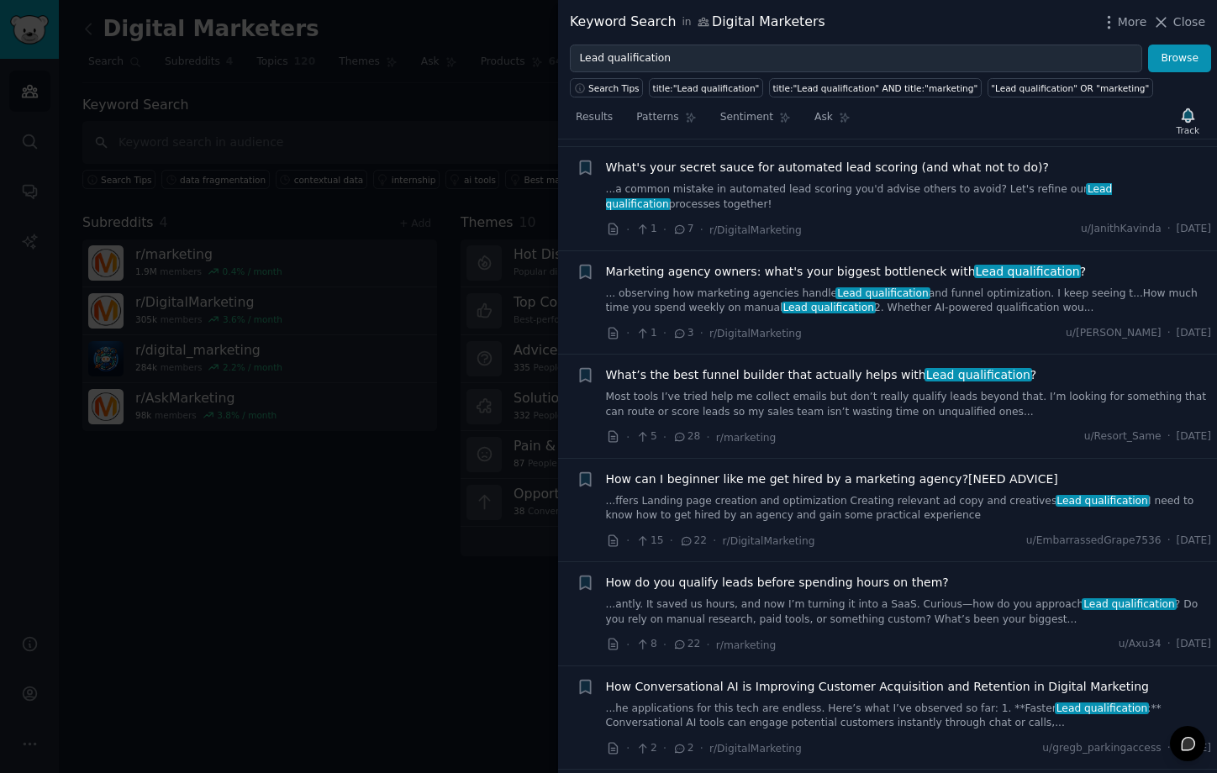
scroll to position [2658, 0]
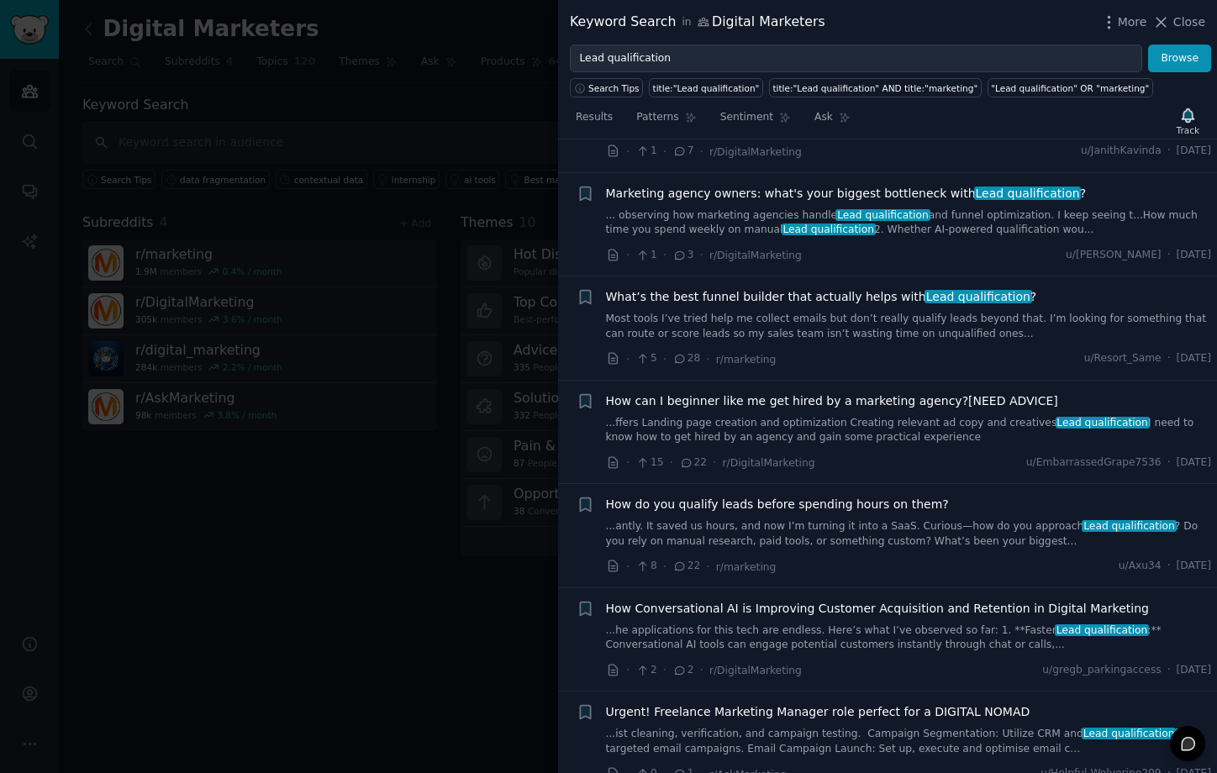
click at [772, 298] on span "What’s the best funnel builder that actually helps with Lead qualification ?" at bounding box center [821, 297] width 431 height 18
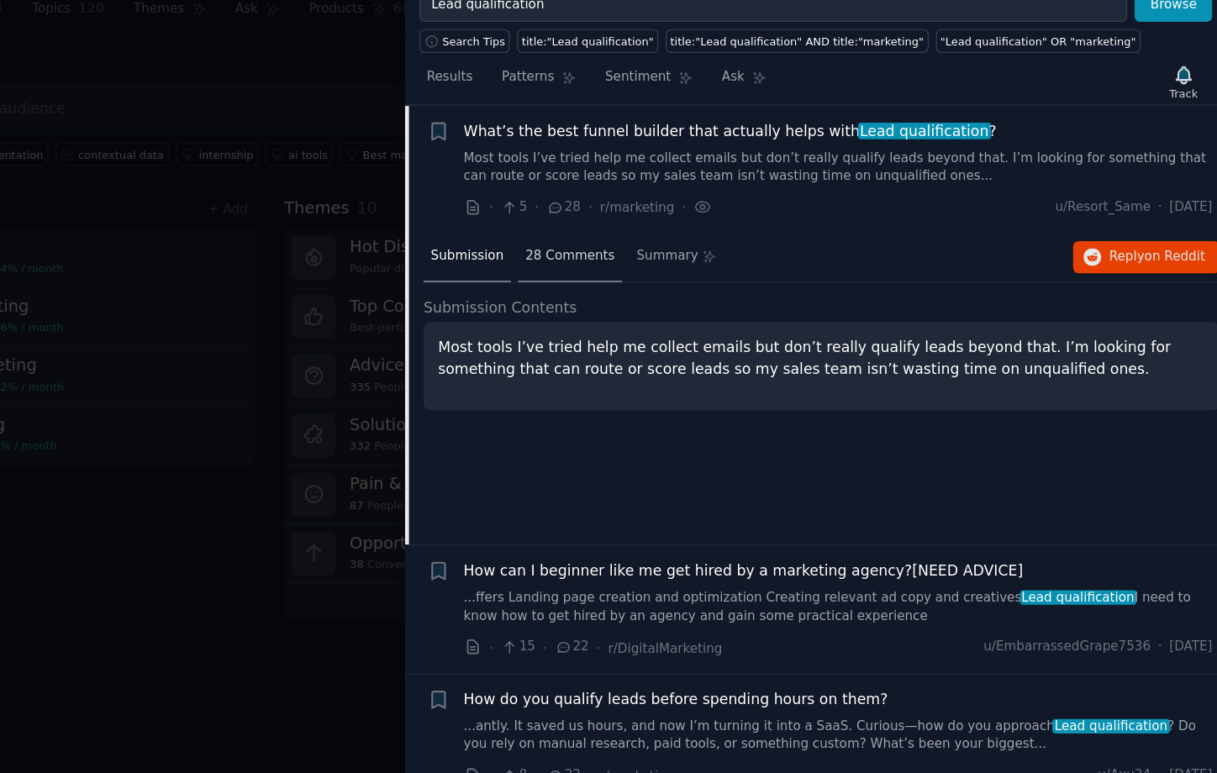
click at [684, 267] on span "28 Comments" at bounding box center [692, 262] width 72 height 15
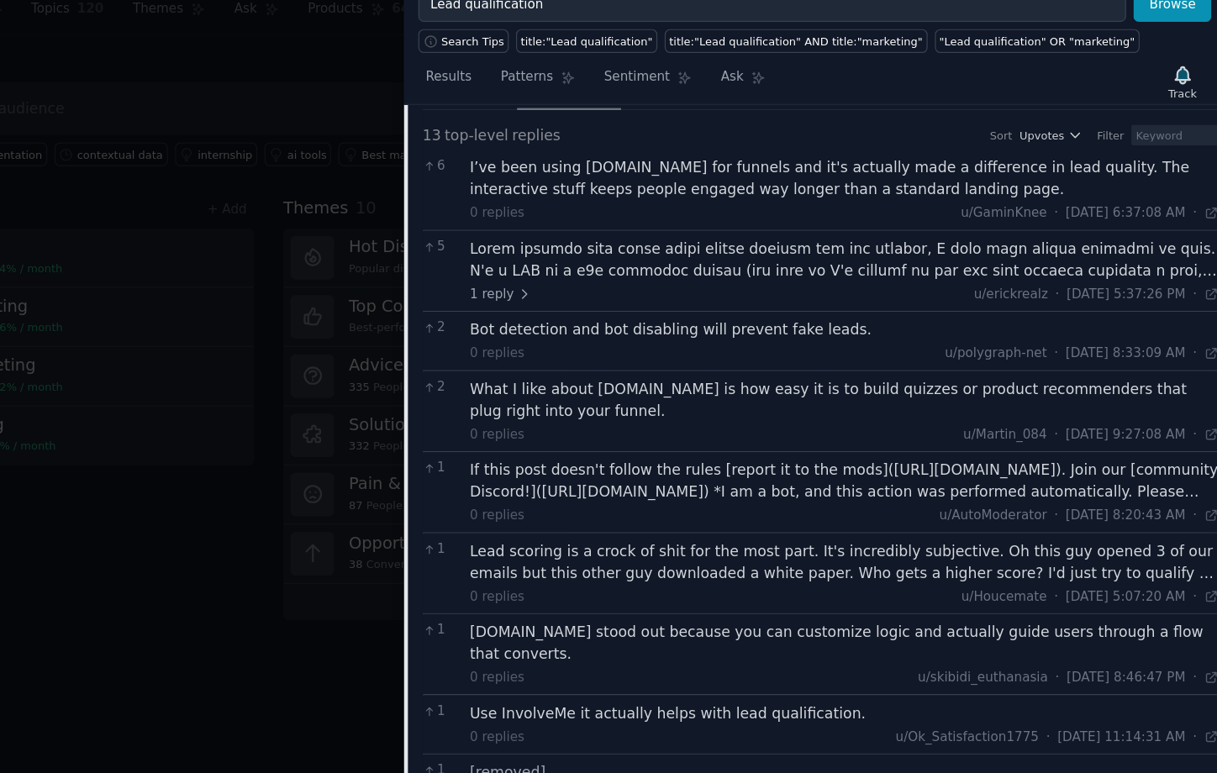
scroll to position [1222, 0]
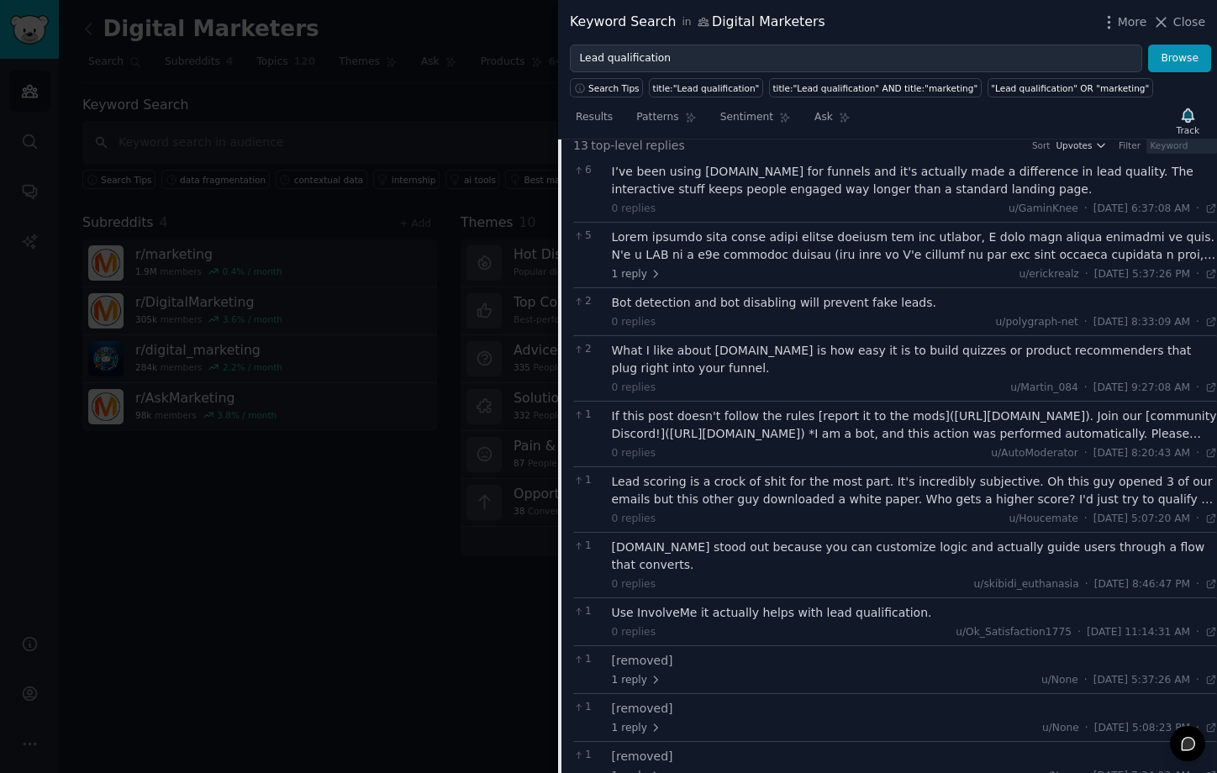
click at [412, 249] on div at bounding box center [608, 386] width 1217 height 773
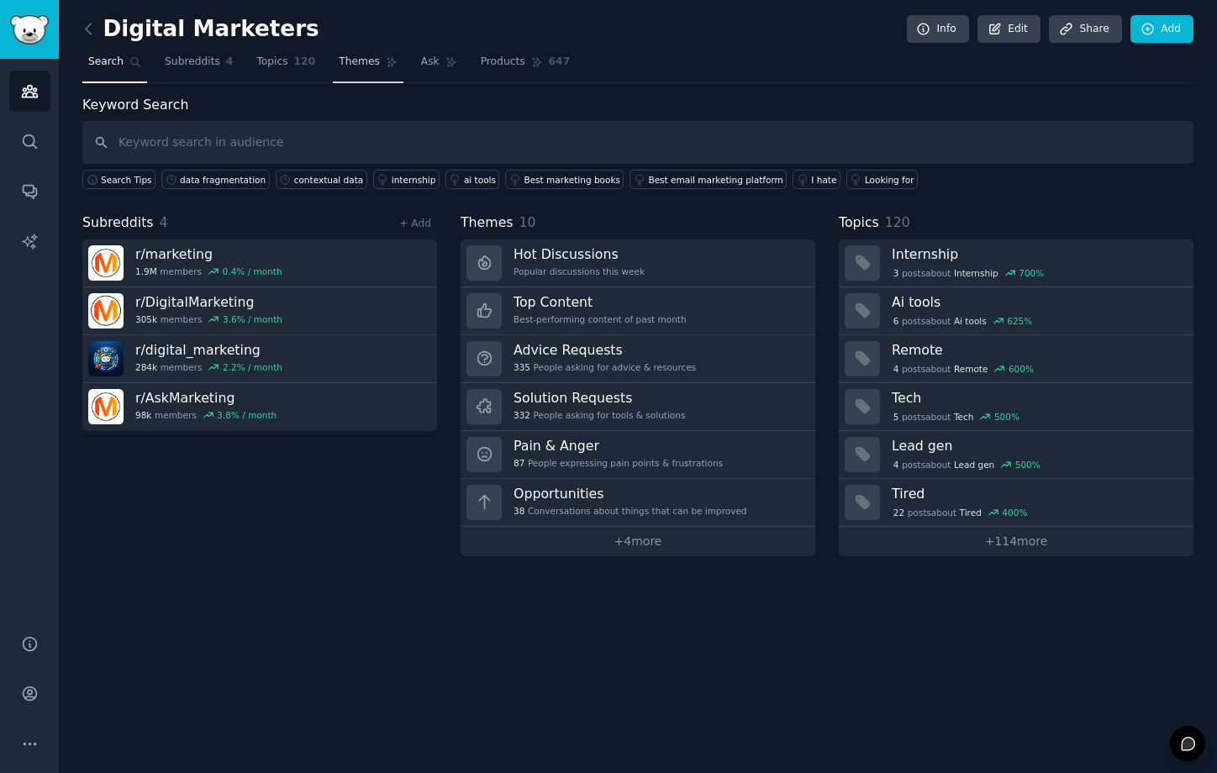
click at [366, 59] on span "Themes" at bounding box center [359, 62] width 41 height 15
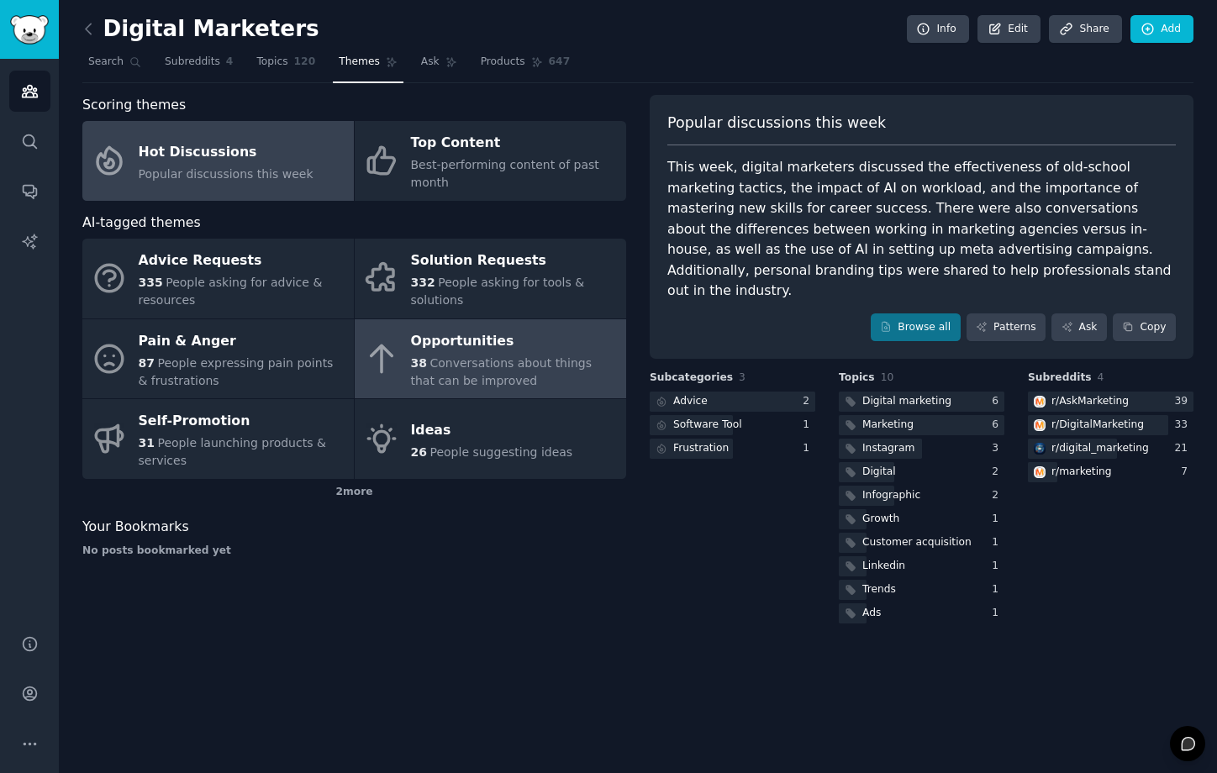
click at [529, 347] on div "Opportunities" at bounding box center [514, 341] width 207 height 27
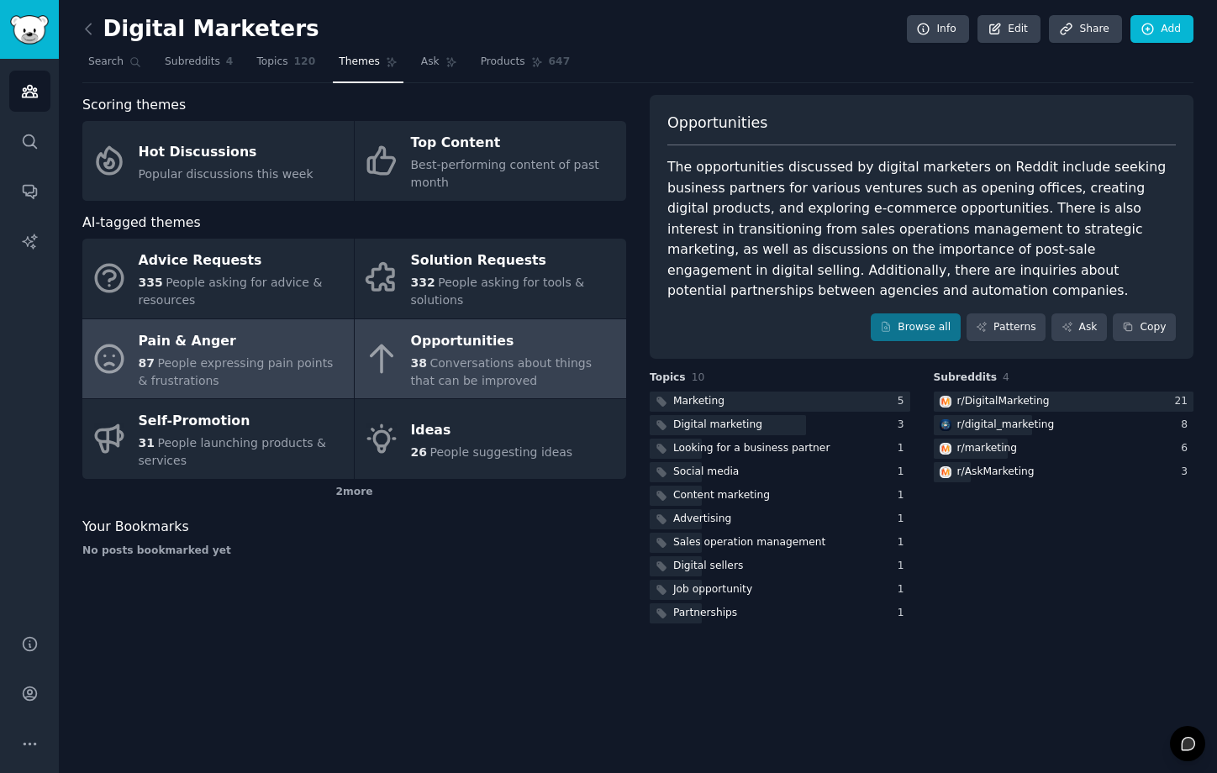
click at [224, 355] on div "87 People expressing pain points & frustrations" at bounding box center [242, 372] width 207 height 35
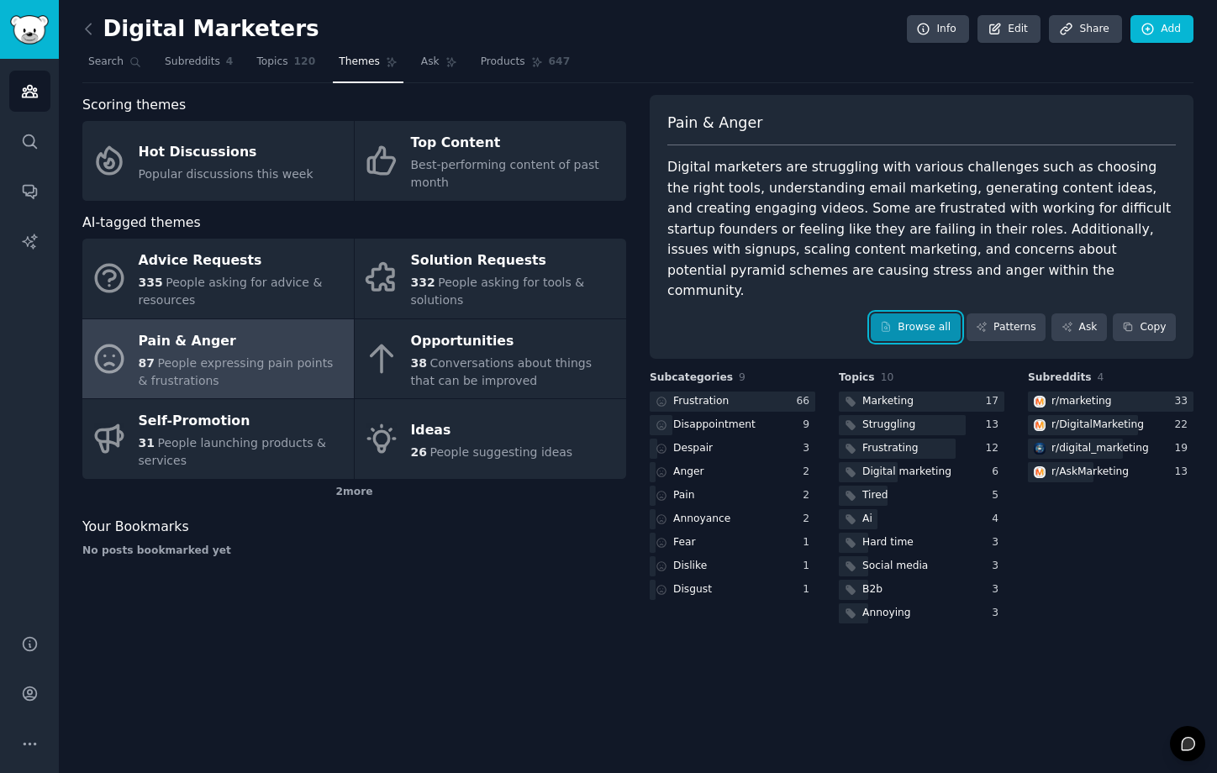
click at [921, 314] on link "Browse all" at bounding box center [916, 328] width 90 height 29
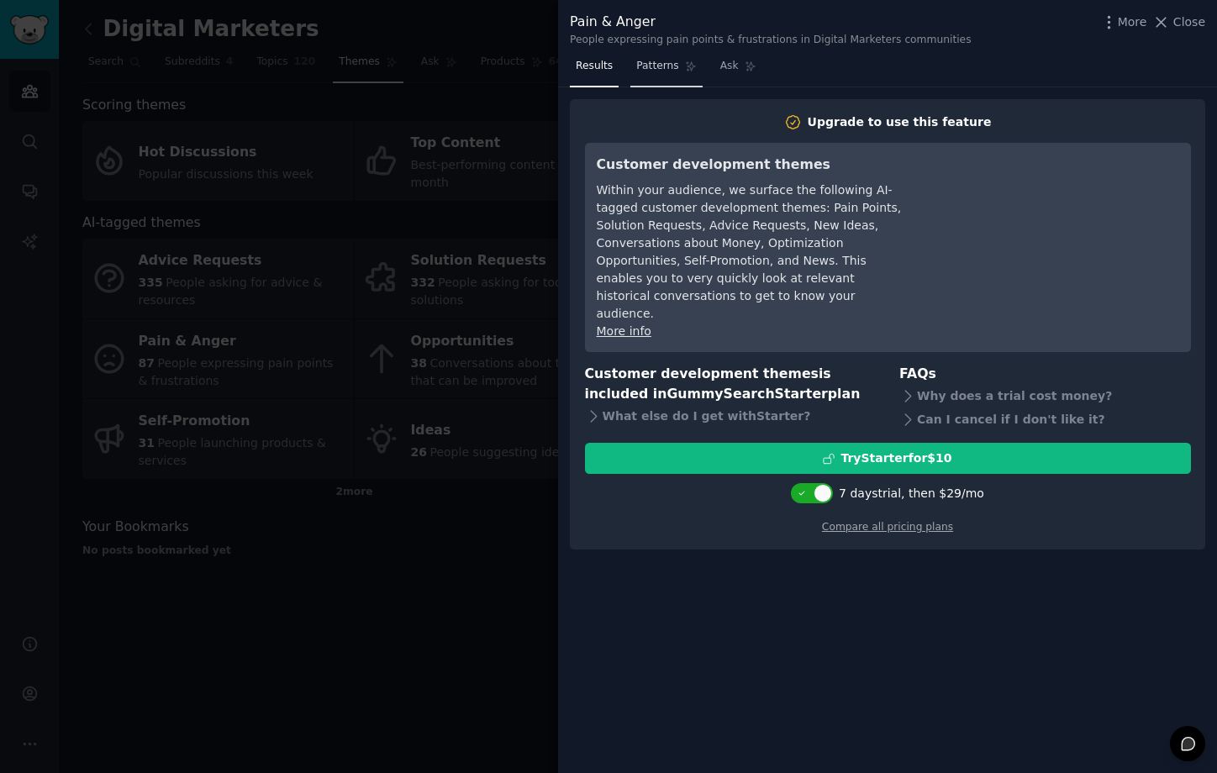
click at [665, 60] on span "Patterns" at bounding box center [657, 66] width 42 height 15
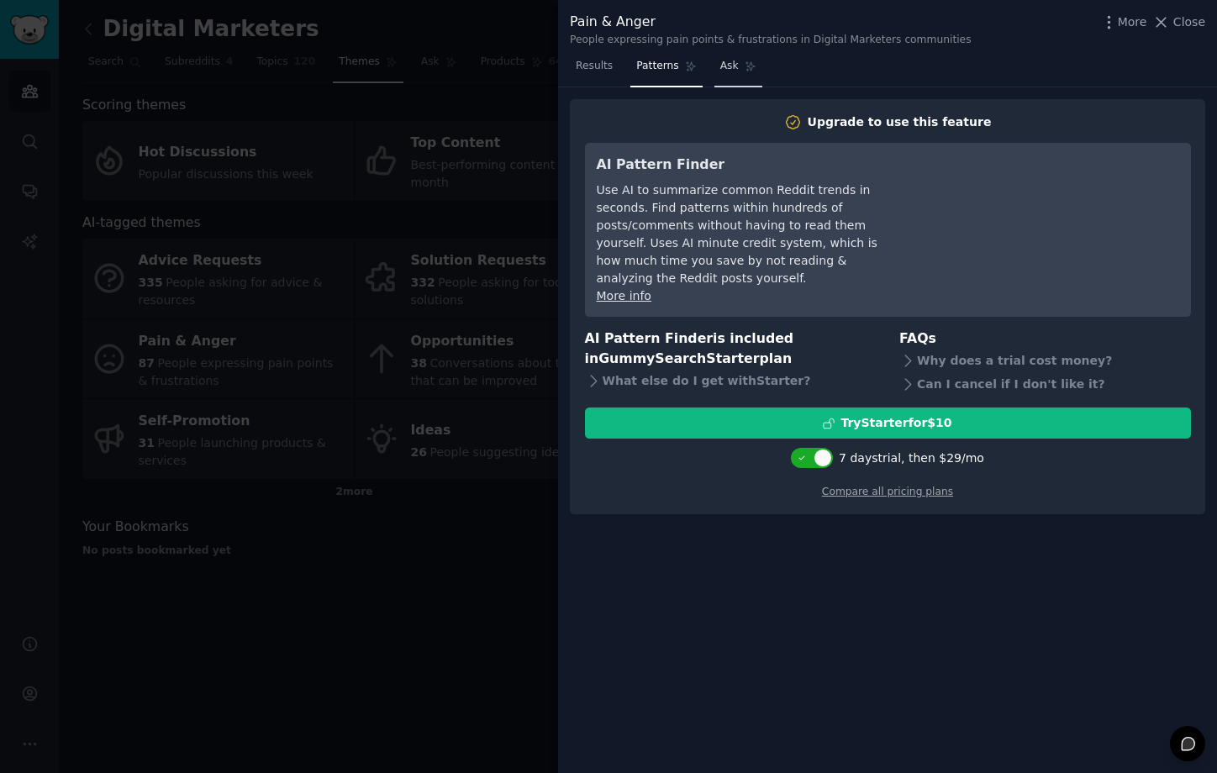
click at [743, 72] on link "Ask" at bounding box center [738, 70] width 48 height 34
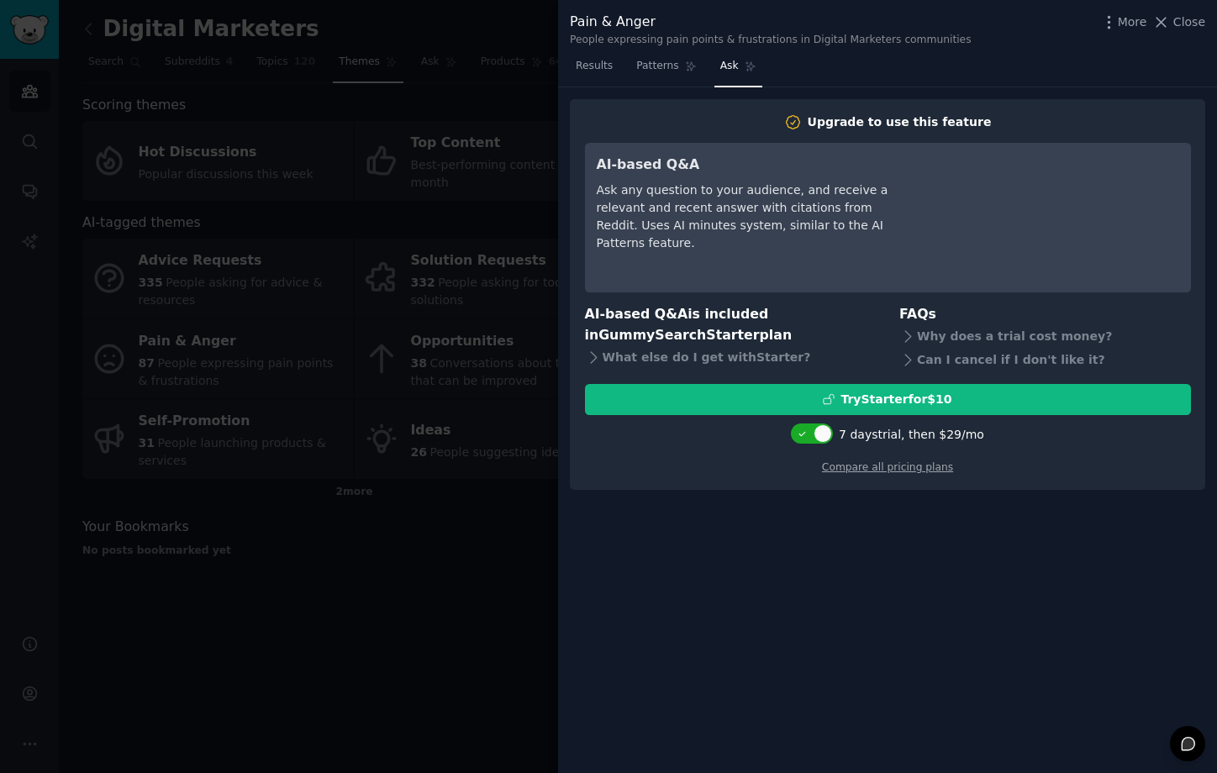
click at [506, 177] on div at bounding box center [608, 386] width 1217 height 773
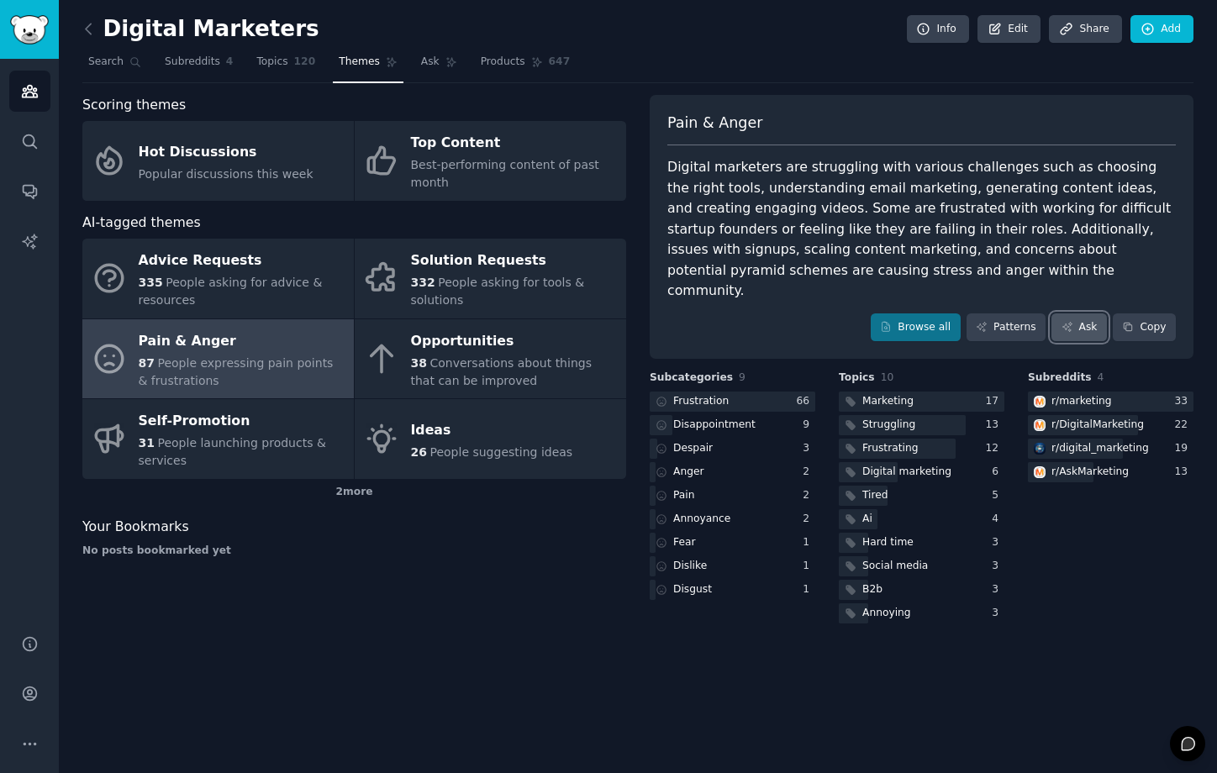
click at [1096, 314] on link "Ask" at bounding box center [1079, 328] width 55 height 29
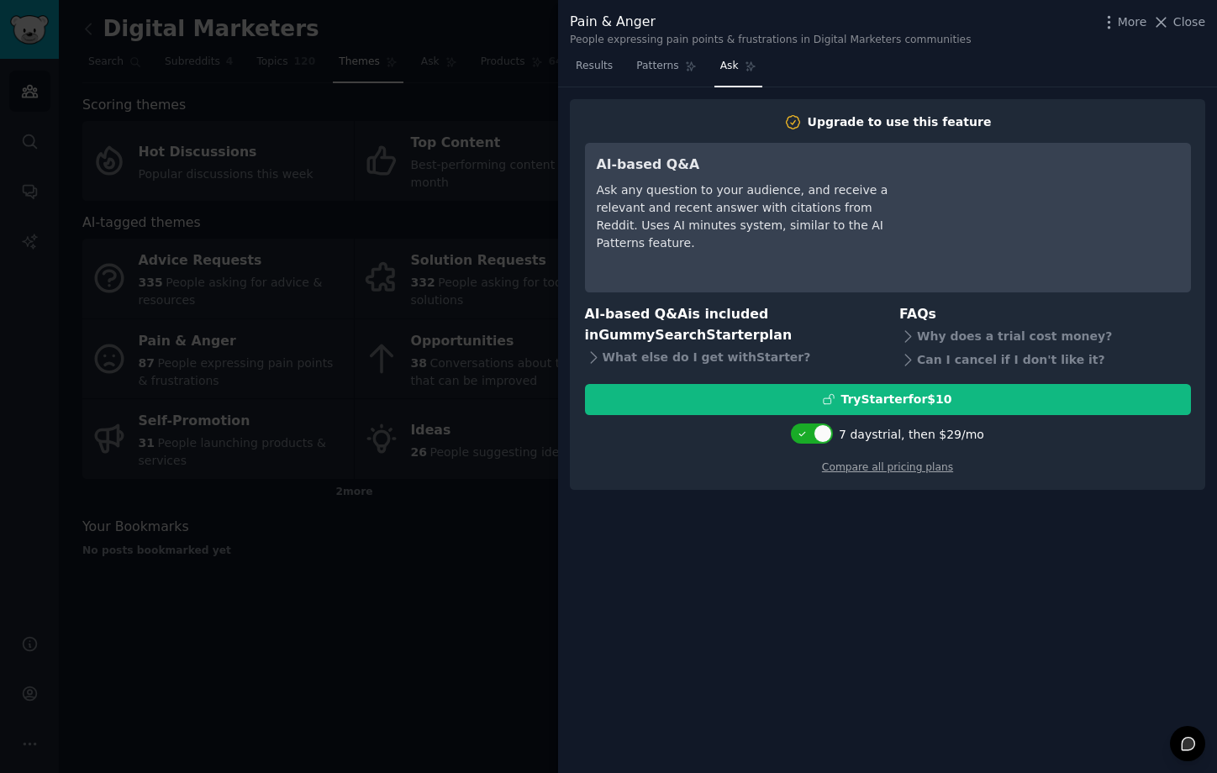
click at [415, 272] on div at bounding box center [608, 386] width 1217 height 773
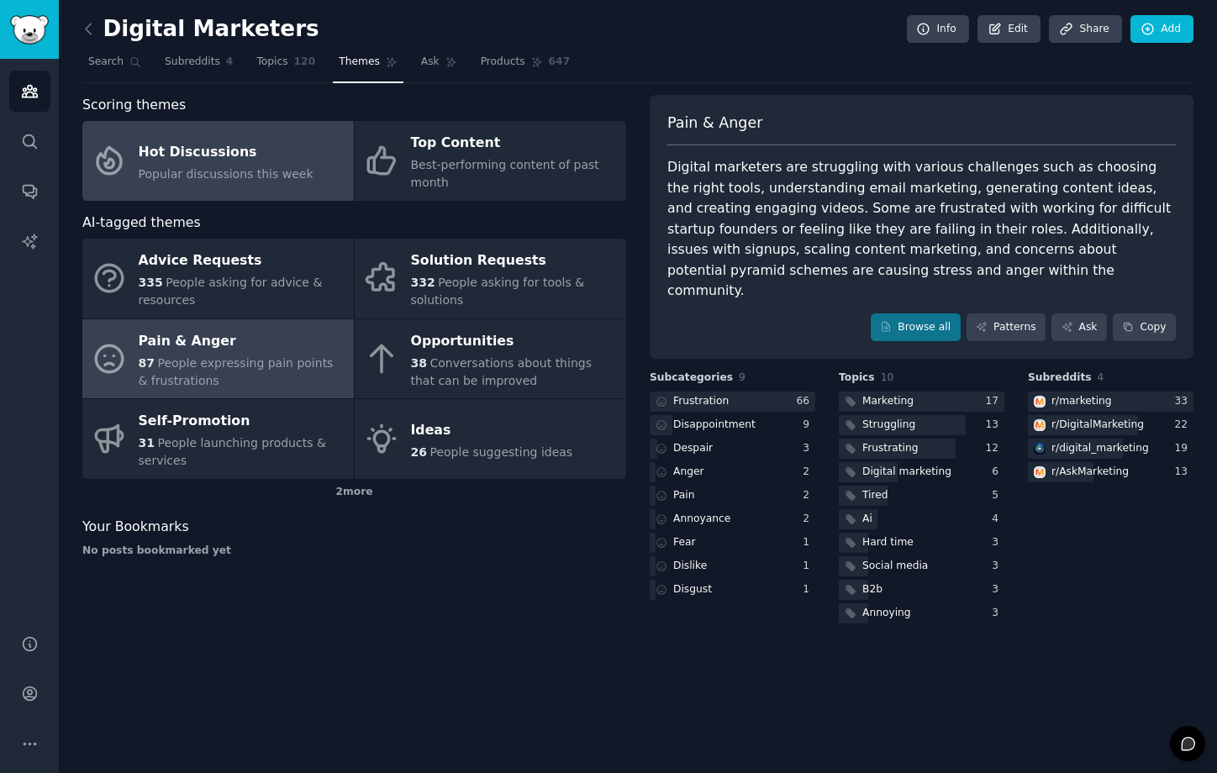
click at [145, 184] on link "Hot Discussions Popular discussions this week" at bounding box center [218, 161] width 272 height 80
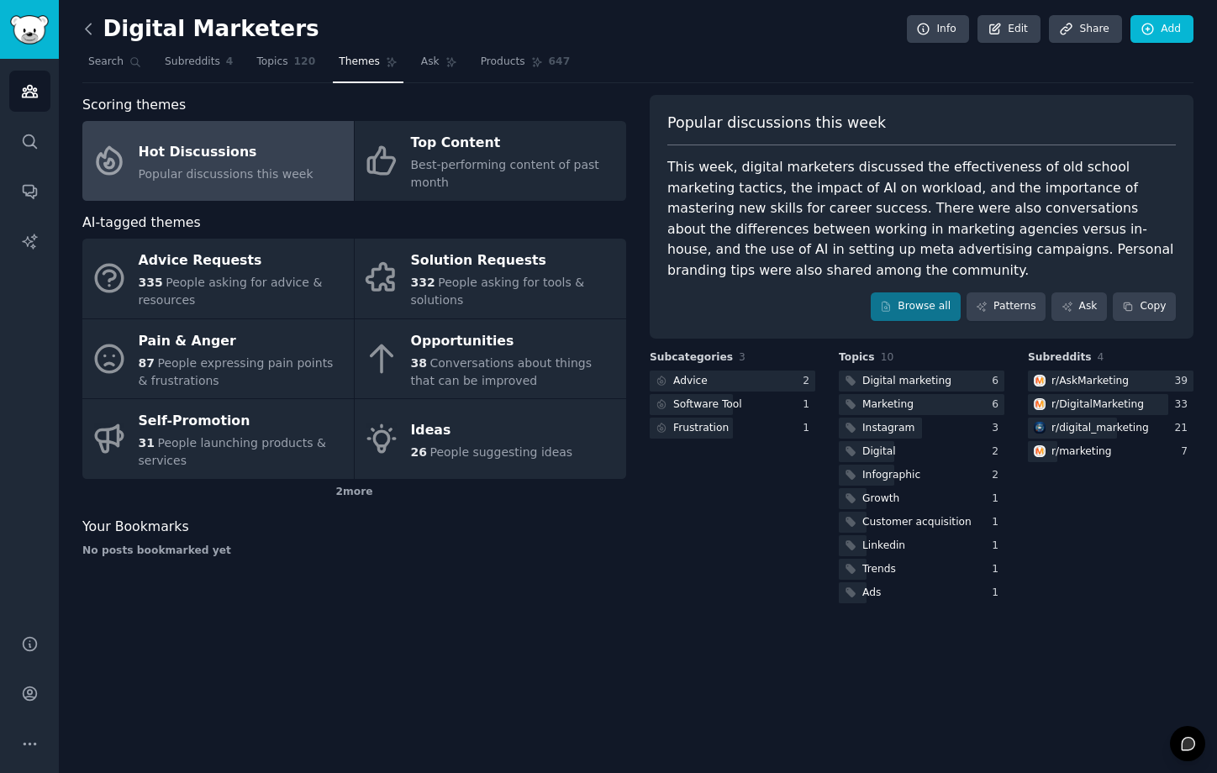
click at [94, 31] on icon at bounding box center [89, 29] width 18 height 18
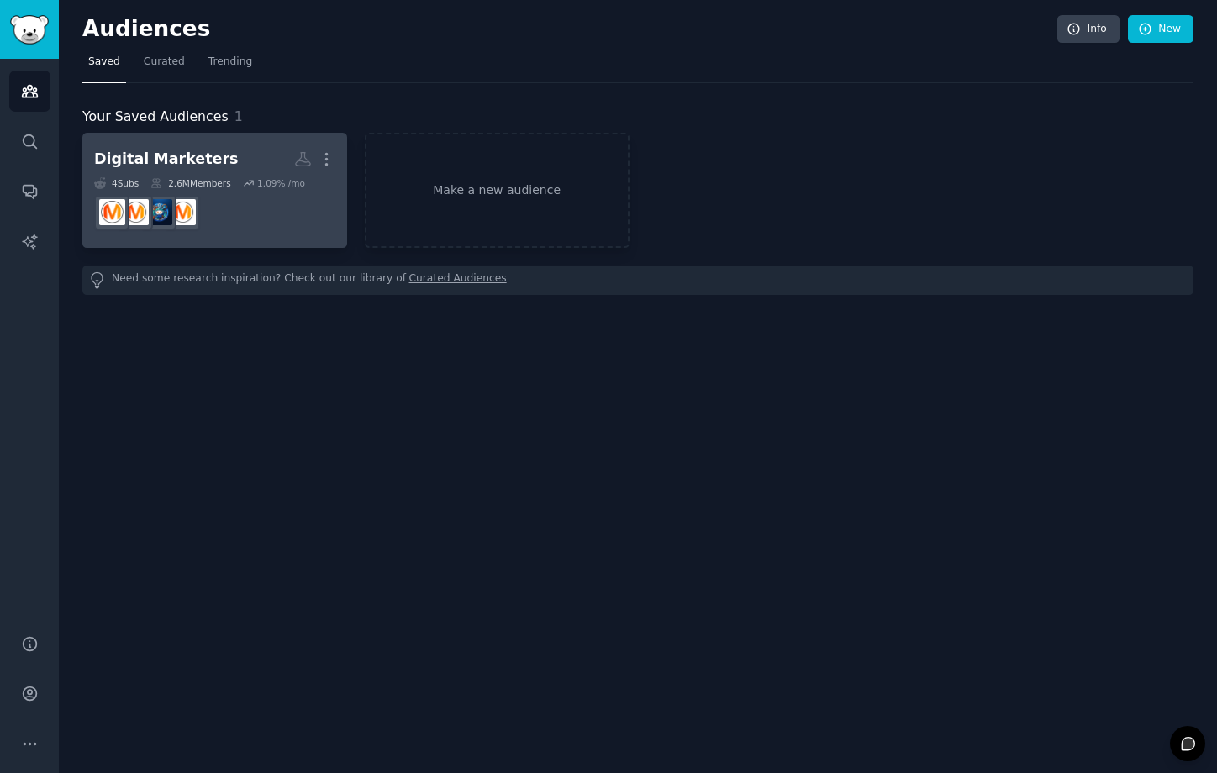
click at [235, 180] on div "4 Sub s 2.6M Members 1.09 % /mo" at bounding box center [214, 183] width 241 height 12
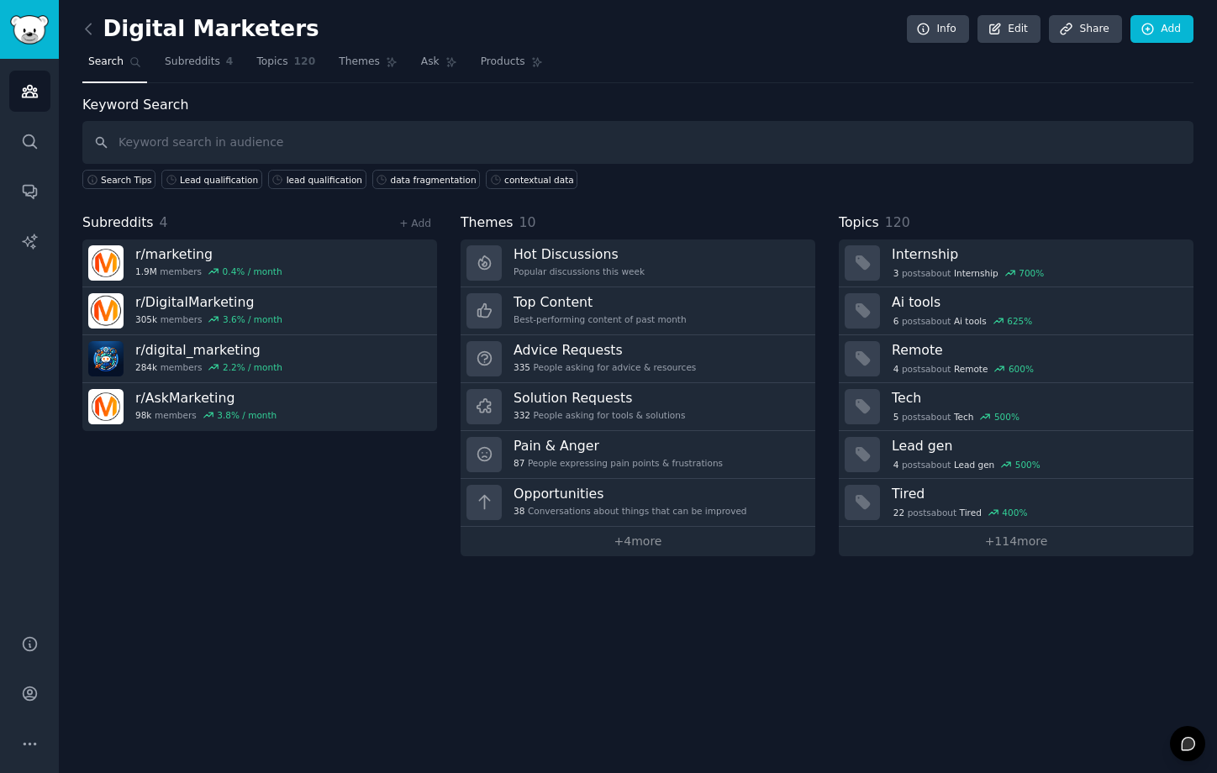
click at [215, 139] on input "text" at bounding box center [637, 142] width 1111 height 43
type input "h"
type input "J"
type input "M"
click at [203, 177] on div "Lead qualification" at bounding box center [219, 180] width 78 height 12
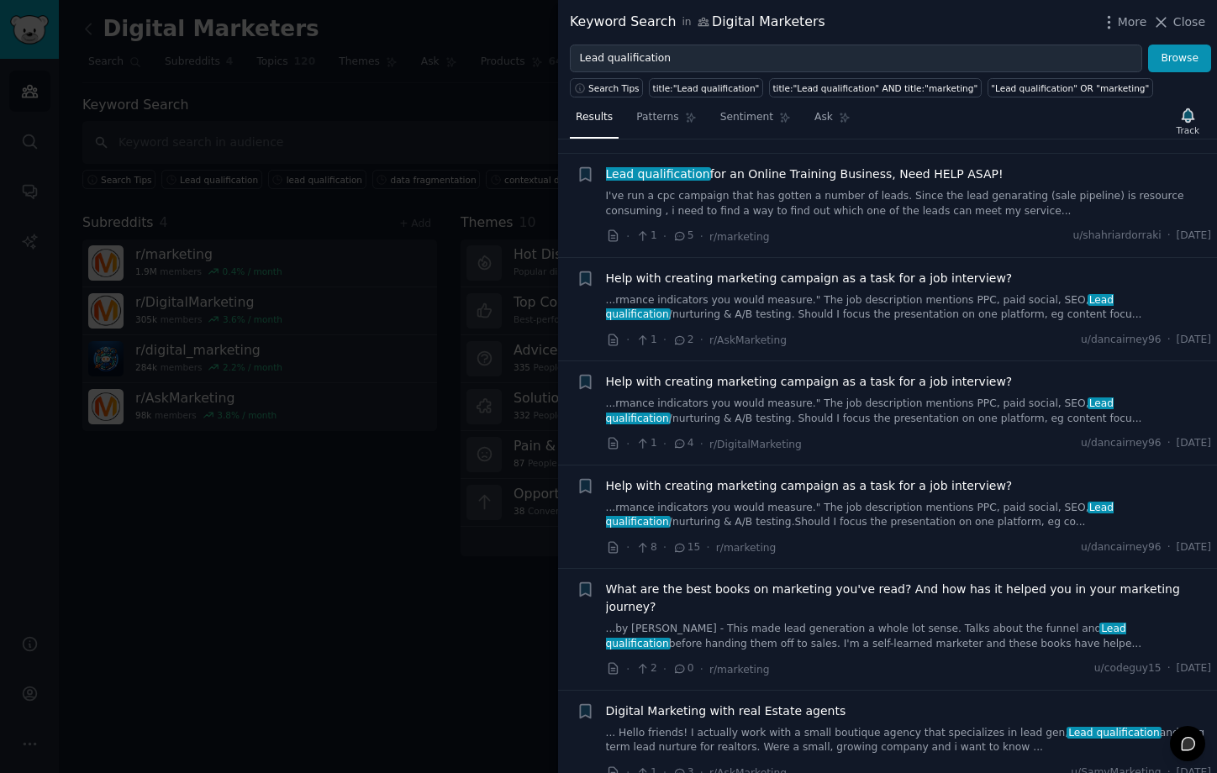
scroll to position [1988, 0]
